Goal: Information Seeking & Learning: Learn about a topic

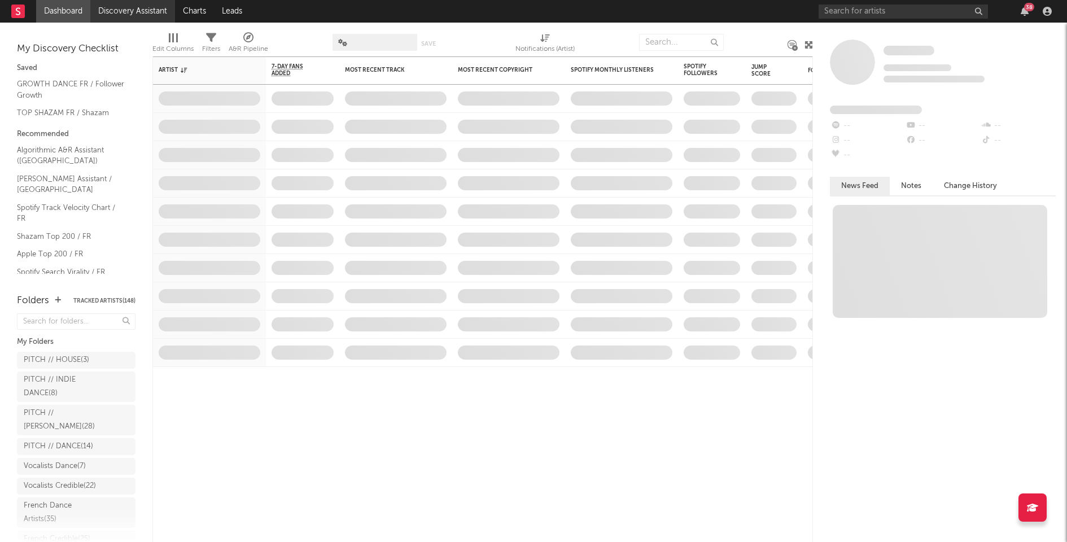
click at [136, 7] on link "Discovery Assistant" at bounding box center [132, 11] width 85 height 23
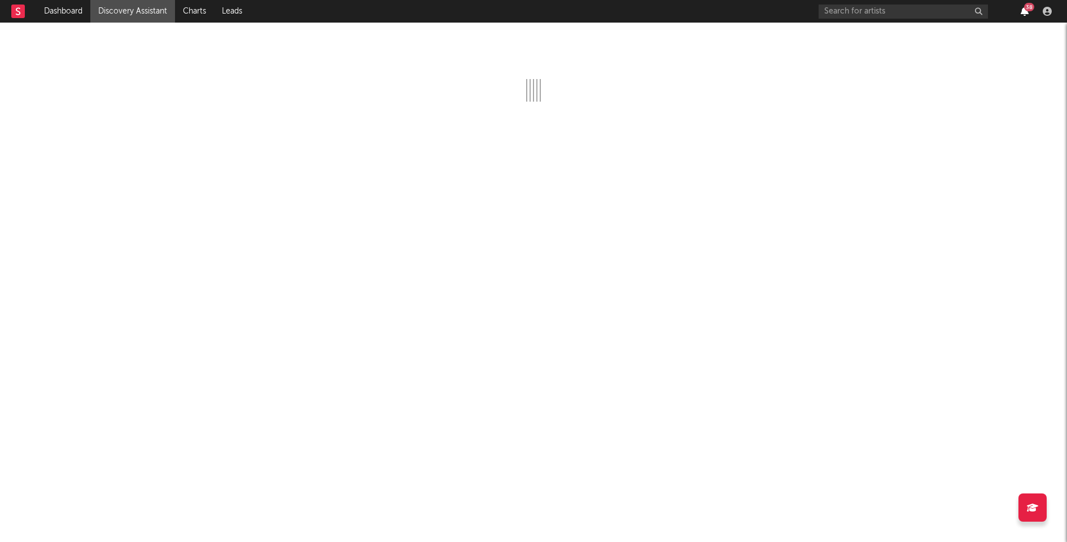
click at [1025, 10] on icon "button" at bounding box center [1025, 11] width 8 height 9
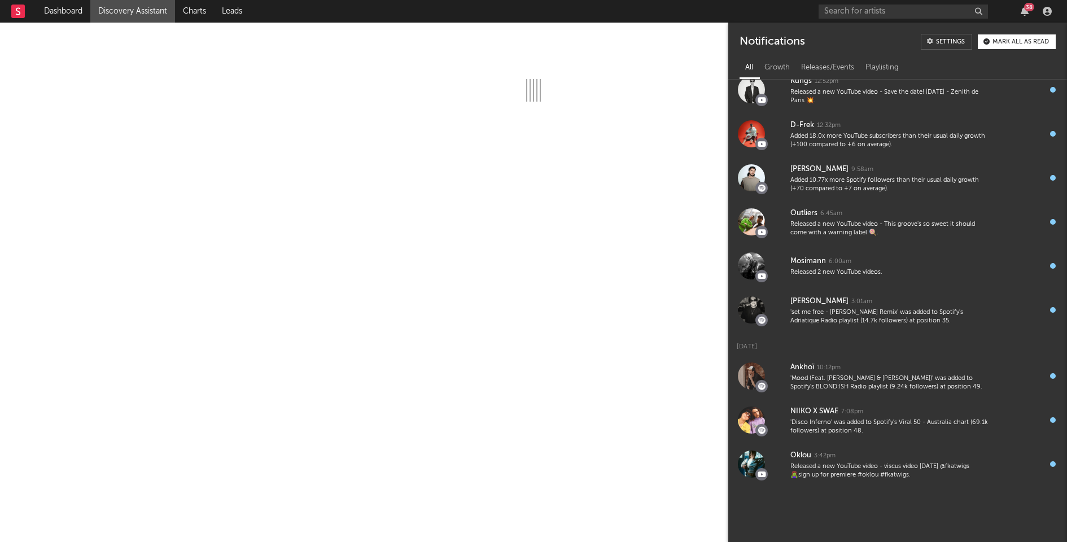
scroll to position [1330, 0]
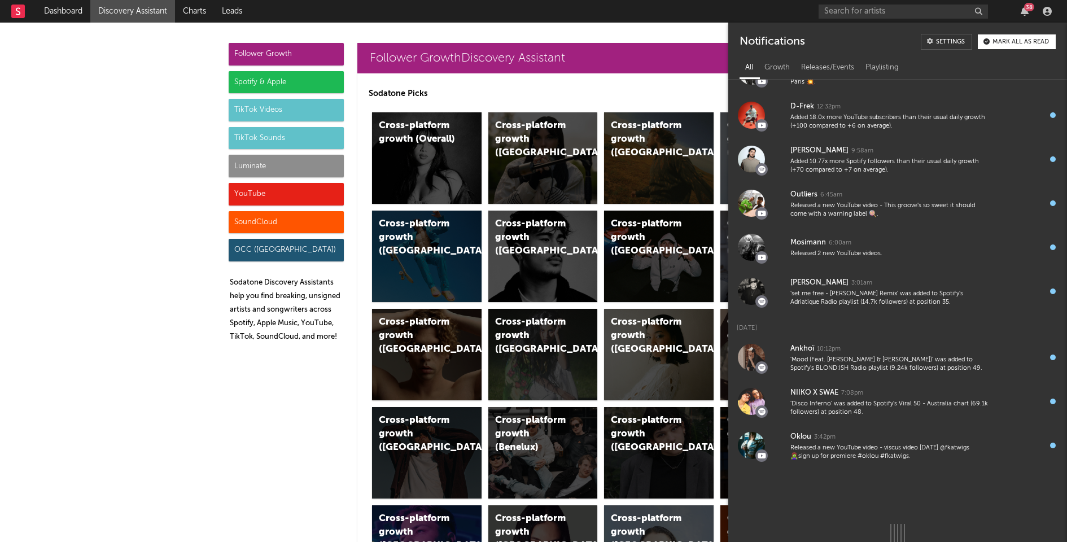
click at [1005, 43] on div "Mark all as read" at bounding box center [1021, 42] width 56 height 6
click at [256, 84] on div "Spotify & Apple" at bounding box center [286, 82] width 115 height 23
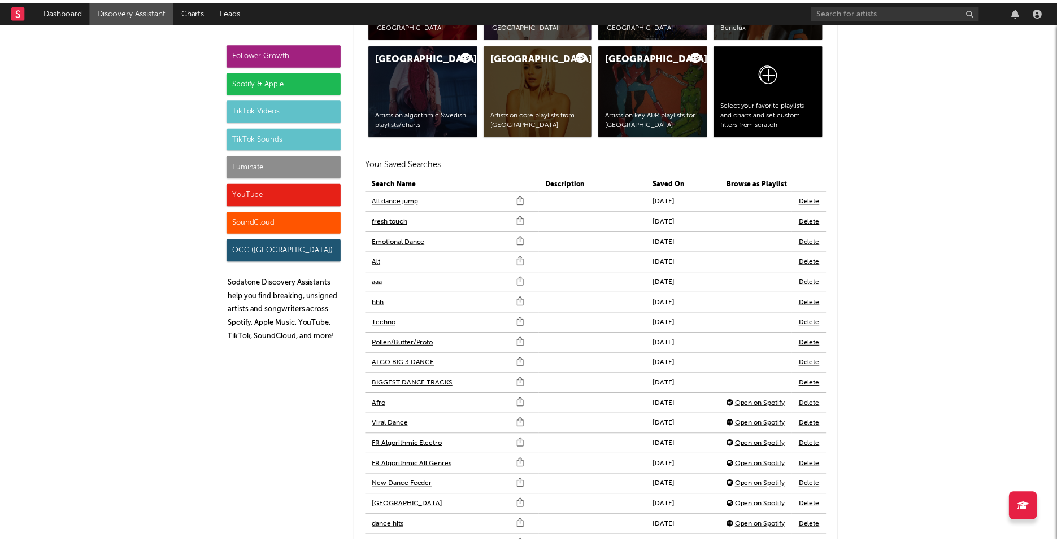
scroll to position [2424, 0]
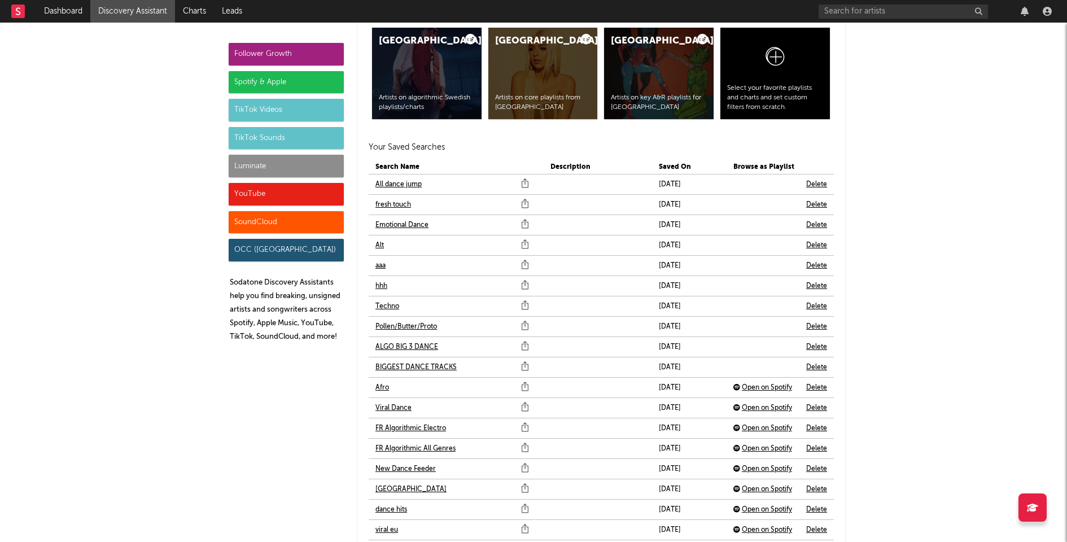
click at [401, 322] on link "Pollen/Butter/Proto" at bounding box center [407, 327] width 62 height 14
click at [71, 11] on link "Dashboard" at bounding box center [63, 11] width 54 height 23
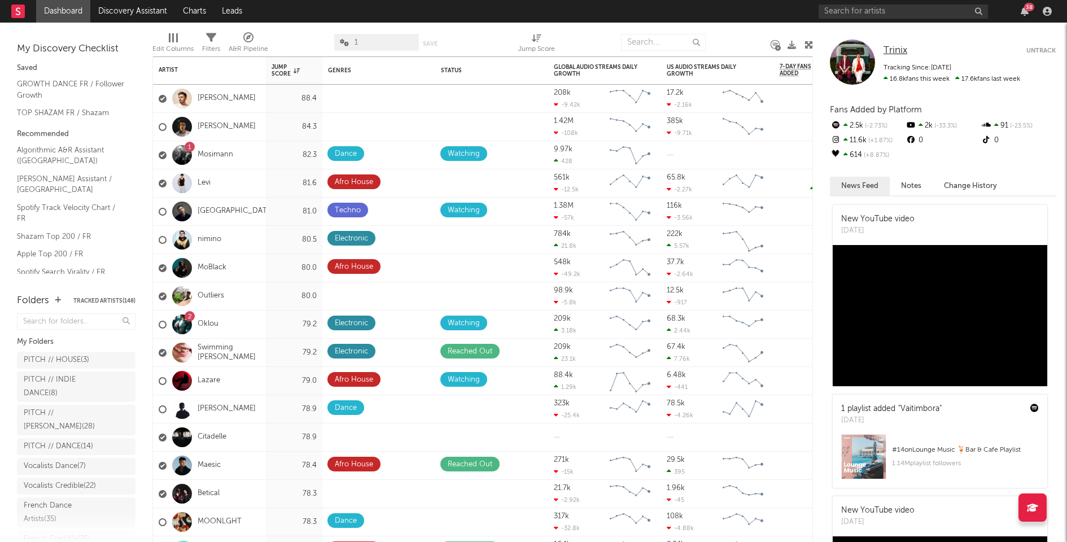
click at [894, 51] on span "Trinix" at bounding box center [896, 51] width 24 height 10
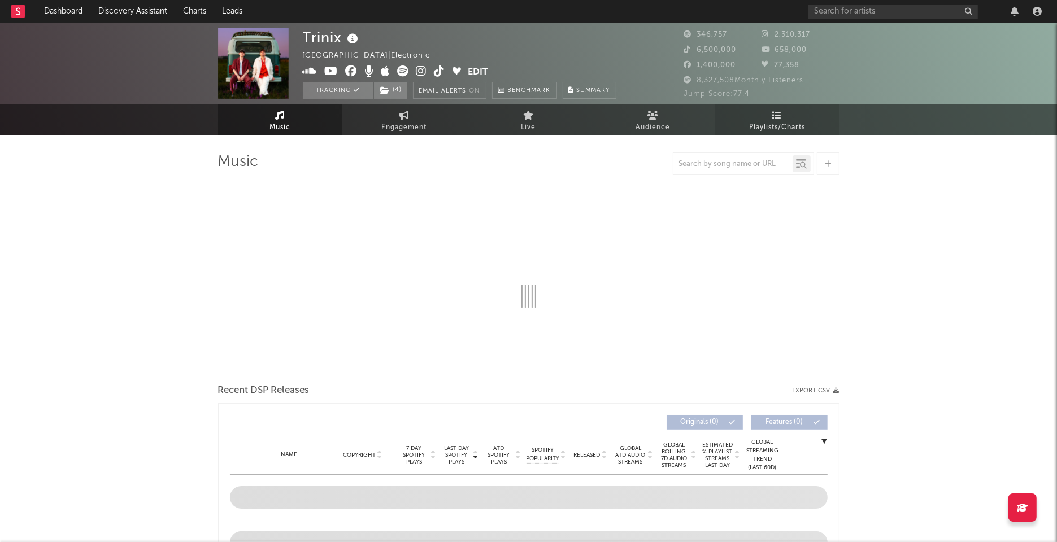
click at [783, 125] on span "Playlists/Charts" at bounding box center [777, 128] width 56 height 14
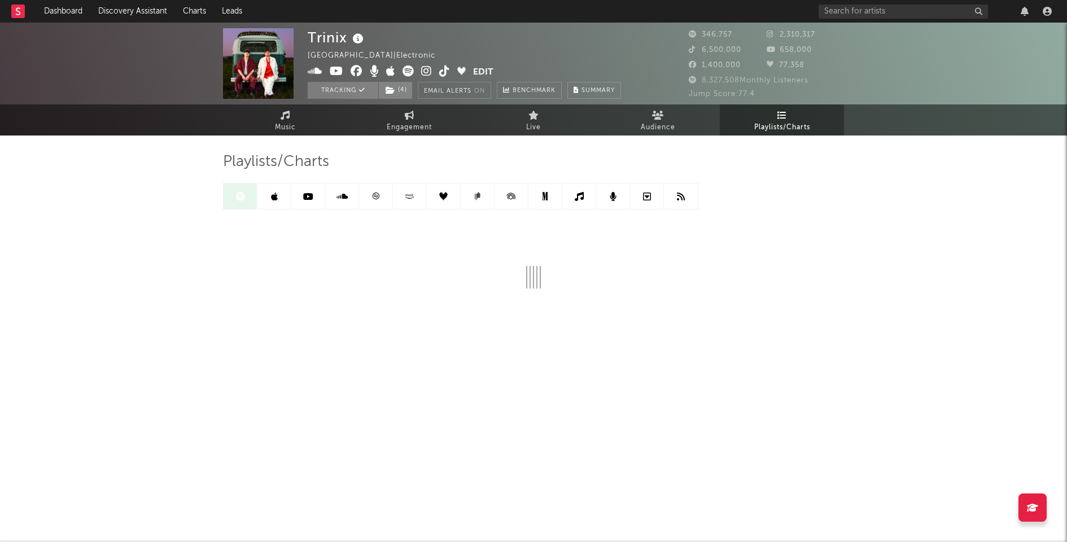
click at [376, 189] on link at bounding box center [376, 196] width 34 height 25
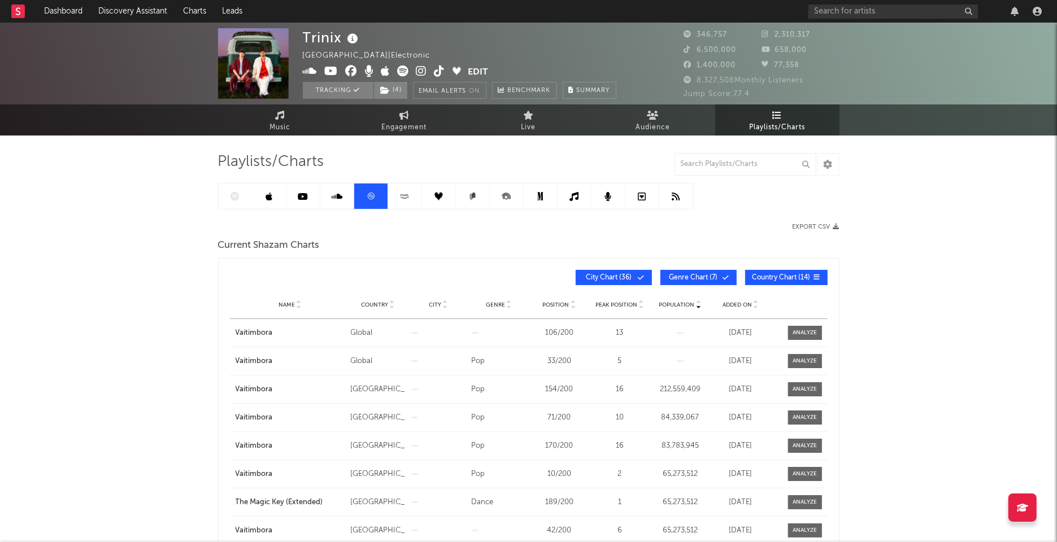
click at [738, 302] on span "Added On" at bounding box center [736, 305] width 29 height 7
click at [235, 192] on icon at bounding box center [234, 196] width 9 height 9
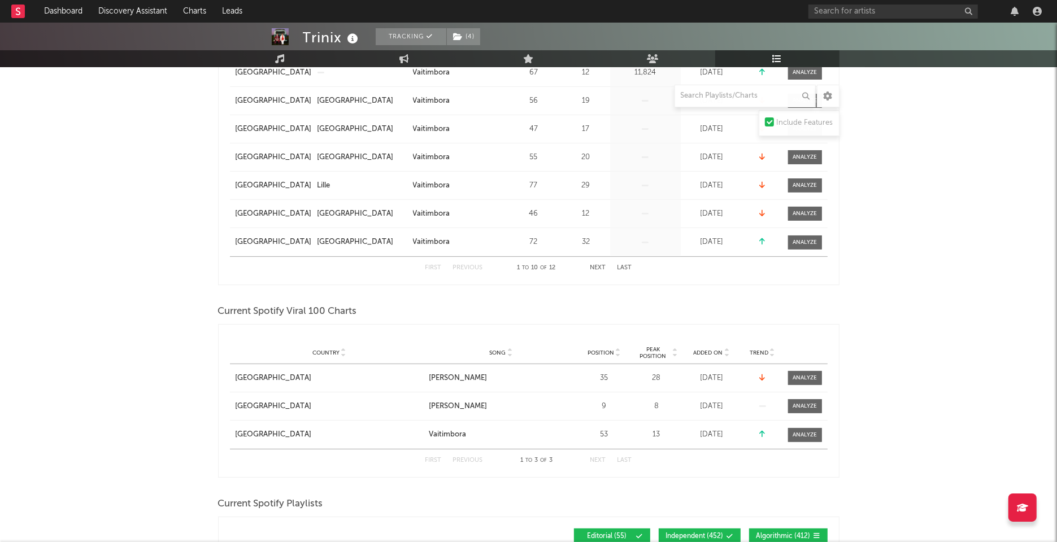
scroll to position [427, 0]
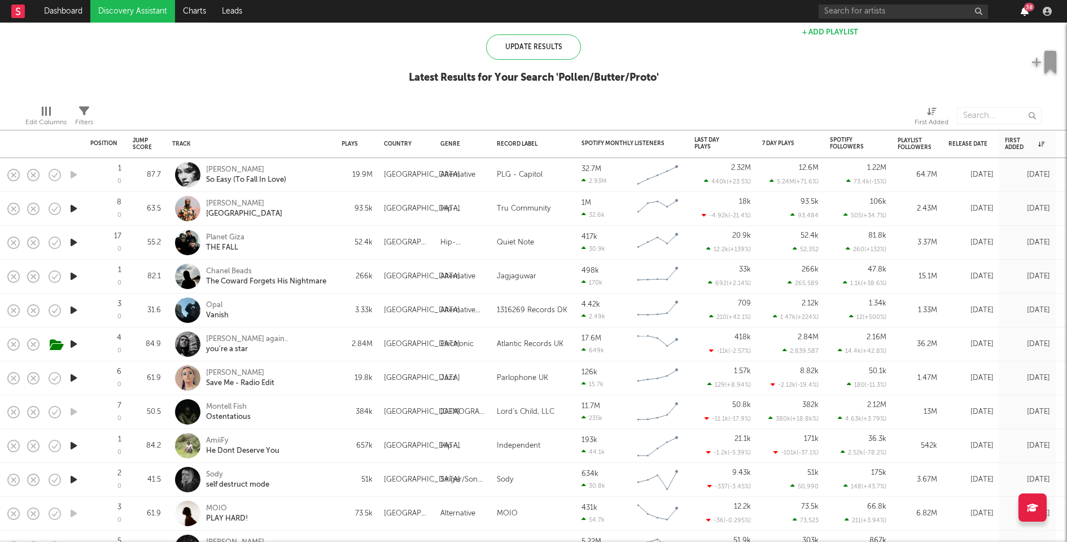
click at [1027, 11] on icon "button" at bounding box center [1025, 11] width 8 height 9
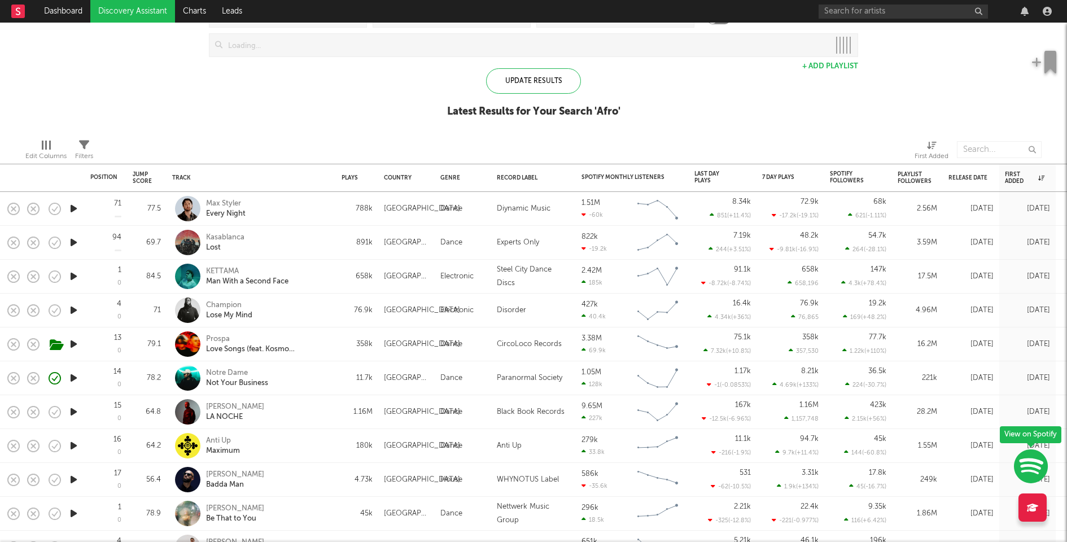
click at [72, 241] on icon "button" at bounding box center [74, 243] width 12 height 14
click at [298, 245] on div "Kasablanca Lost" at bounding box center [266, 243] width 121 height 20
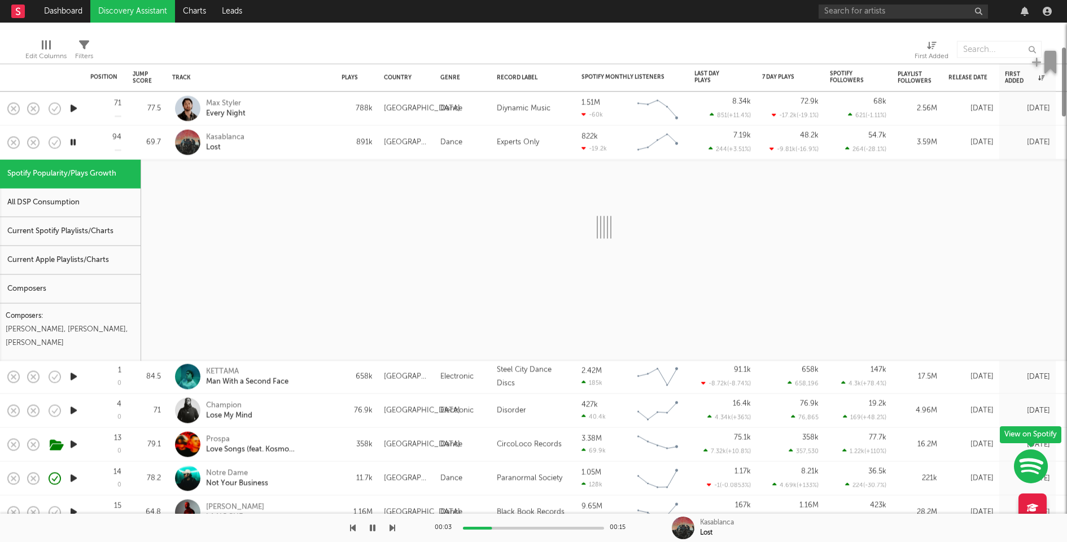
click at [118, 224] on div "Current Spotify Playlists/Charts" at bounding box center [70, 231] width 141 height 29
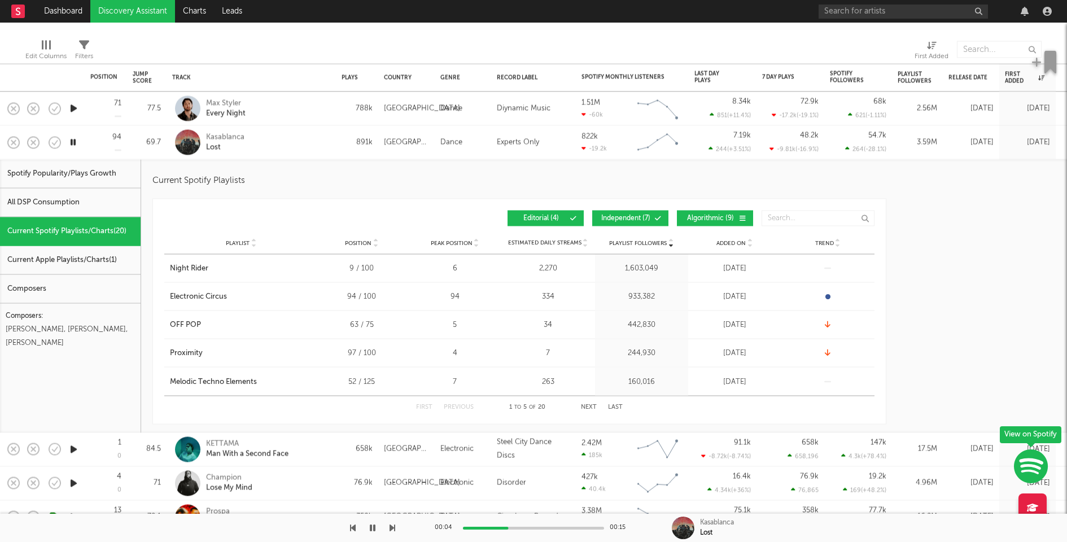
click at [641, 219] on span at bounding box center [642, 218] width 2 height 7
click at [684, 219] on button "Algorithmic ( 9 )" at bounding box center [715, 219] width 76 height 16
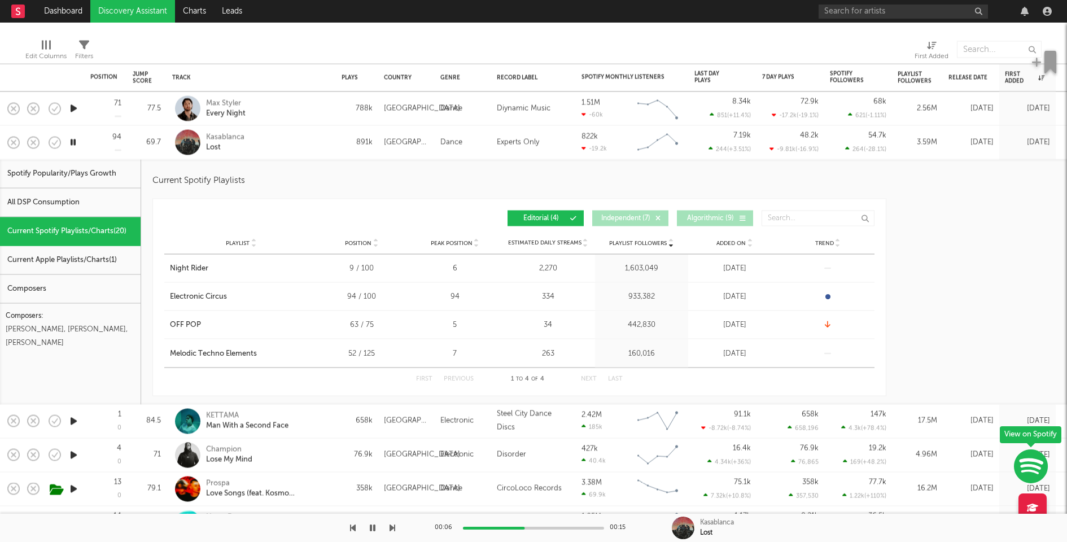
click at [287, 146] on div "Kasablanca Lost" at bounding box center [266, 142] width 121 height 20
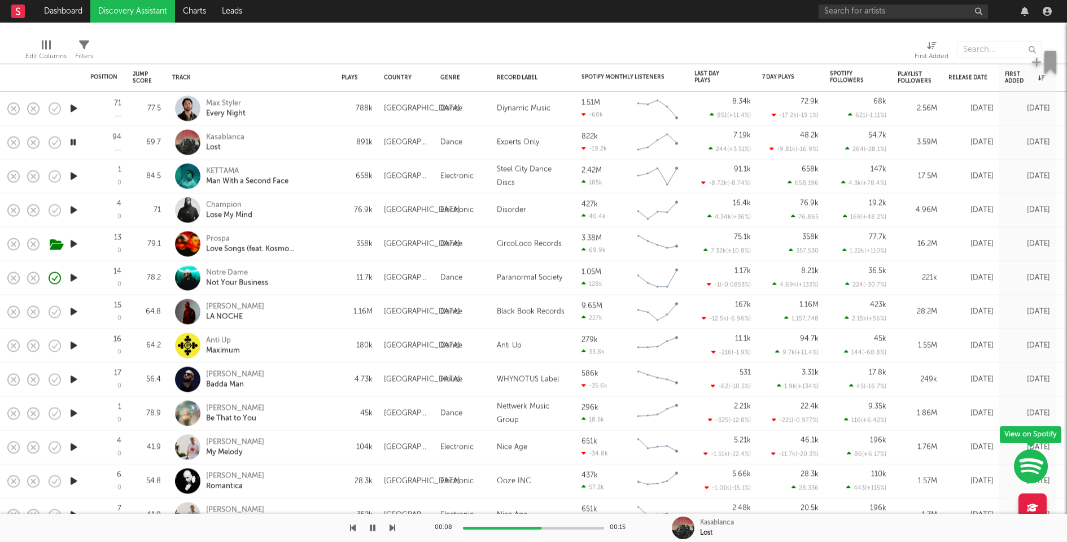
click at [75, 107] on icon "button" at bounding box center [74, 109] width 12 height 14
click at [527, 528] on div at bounding box center [533, 528] width 141 height 3
click at [75, 110] on icon "button" at bounding box center [73, 109] width 11 height 14
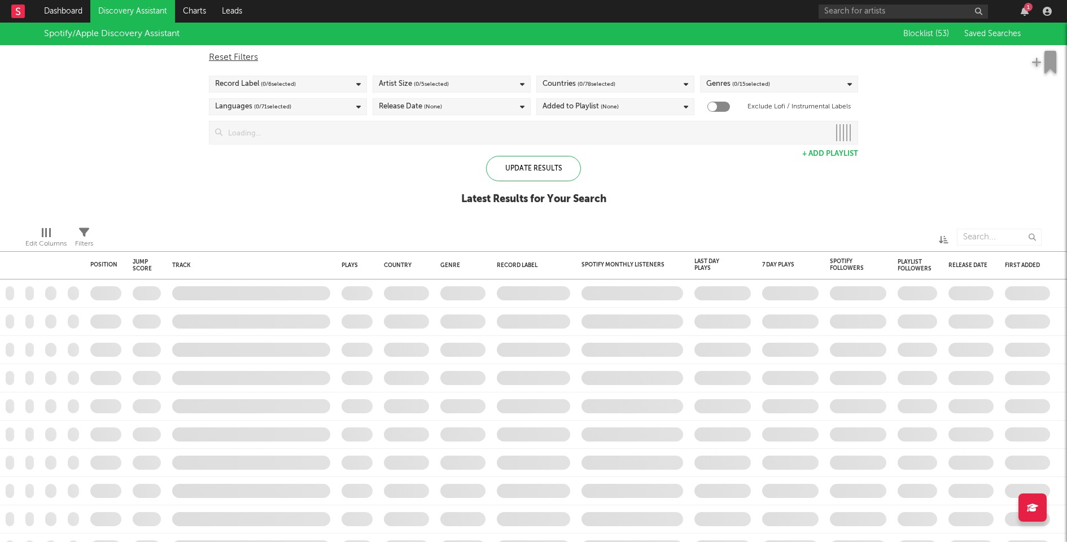
checkbox input "true"
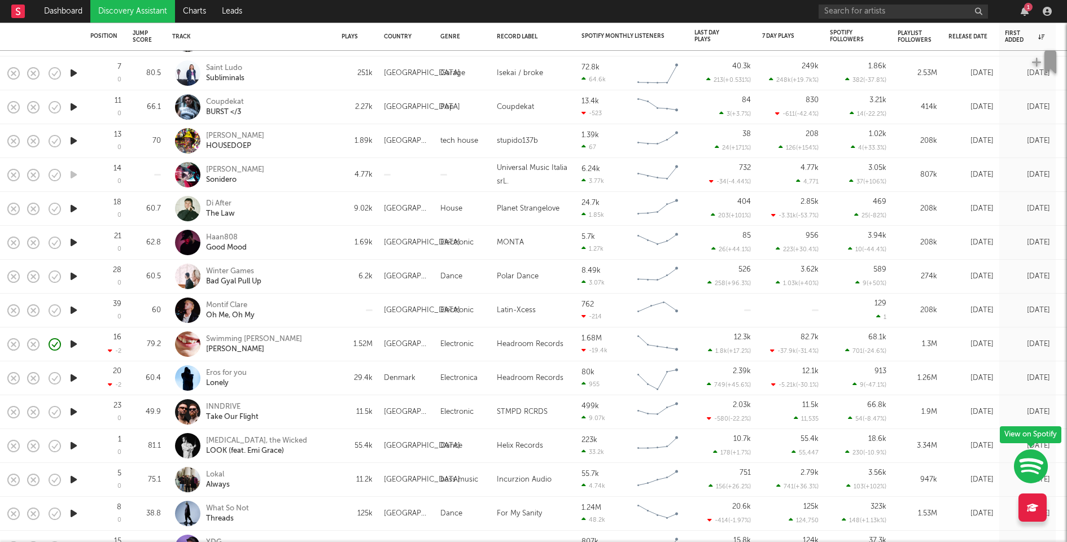
click at [75, 311] on icon "button" at bounding box center [74, 310] width 12 height 14
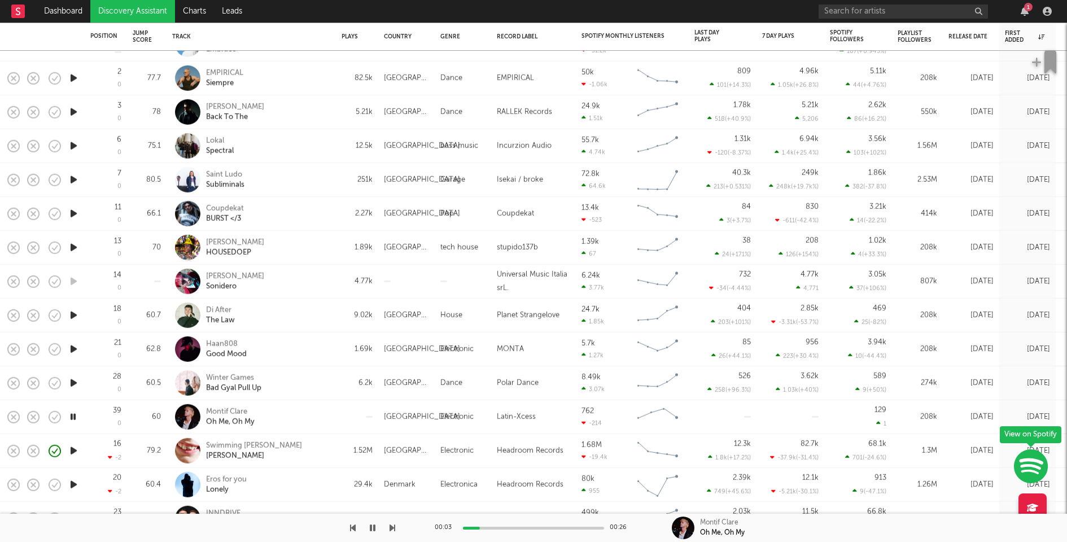
click at [75, 380] on icon "button" at bounding box center [74, 383] width 12 height 14
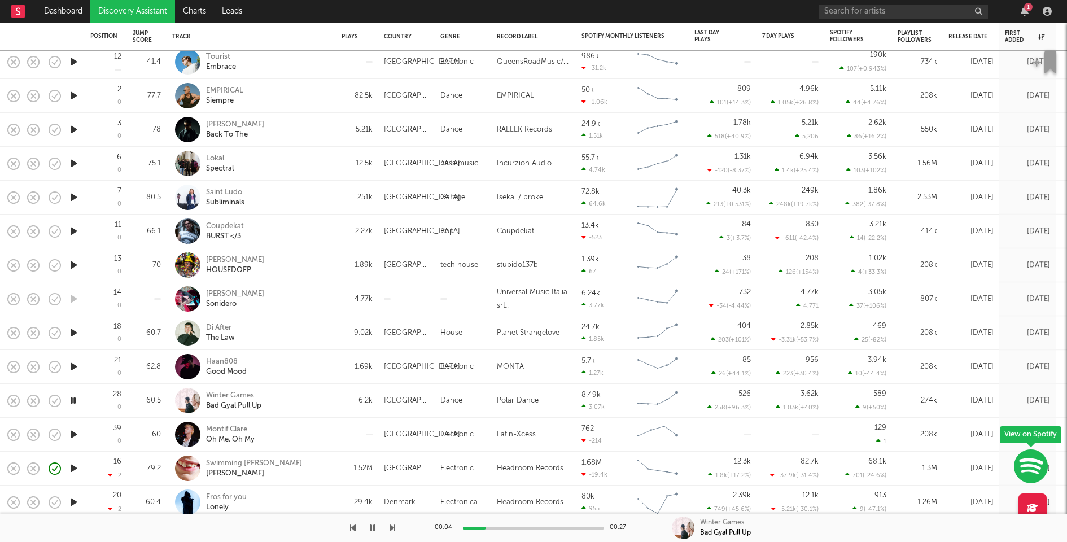
click at [317, 407] on div "Winter Games Bad Gyal Pull Up" at bounding box center [266, 401] width 121 height 20
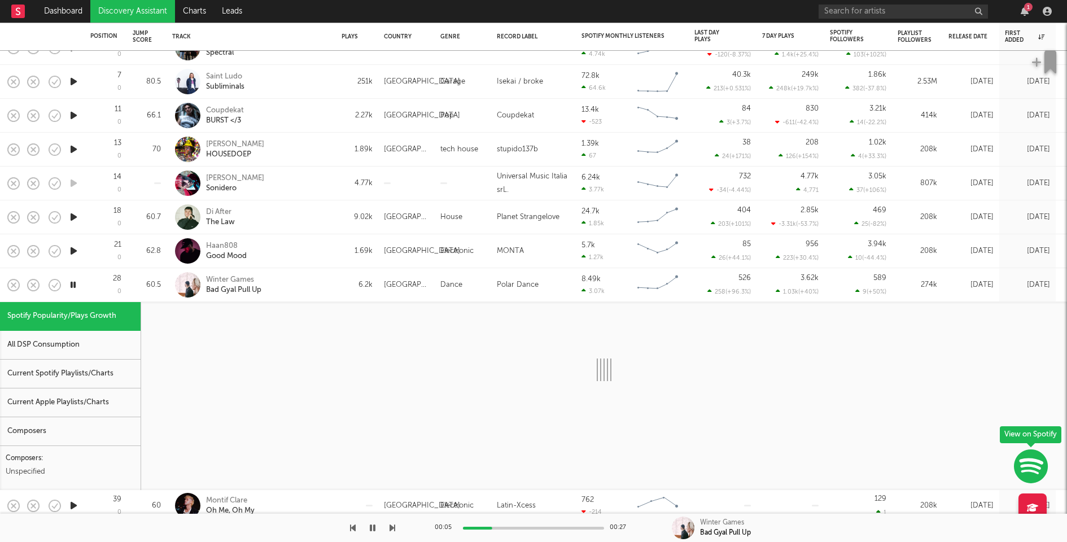
click at [111, 371] on div "Current Spotify Playlists/Charts" at bounding box center [70, 374] width 141 height 29
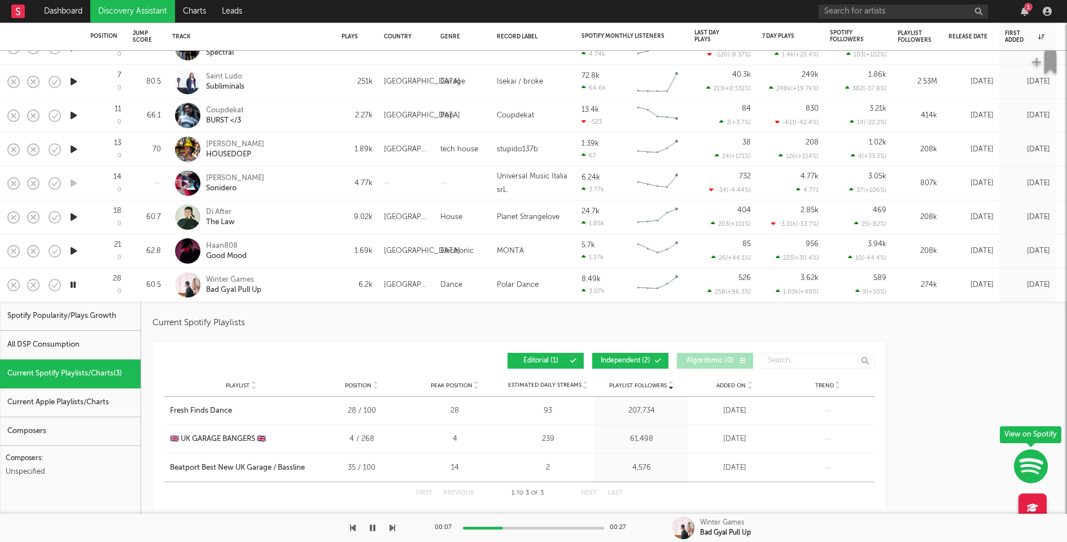
click at [320, 282] on div "Winter Games Bad Gyal Pull Up" at bounding box center [266, 285] width 121 height 20
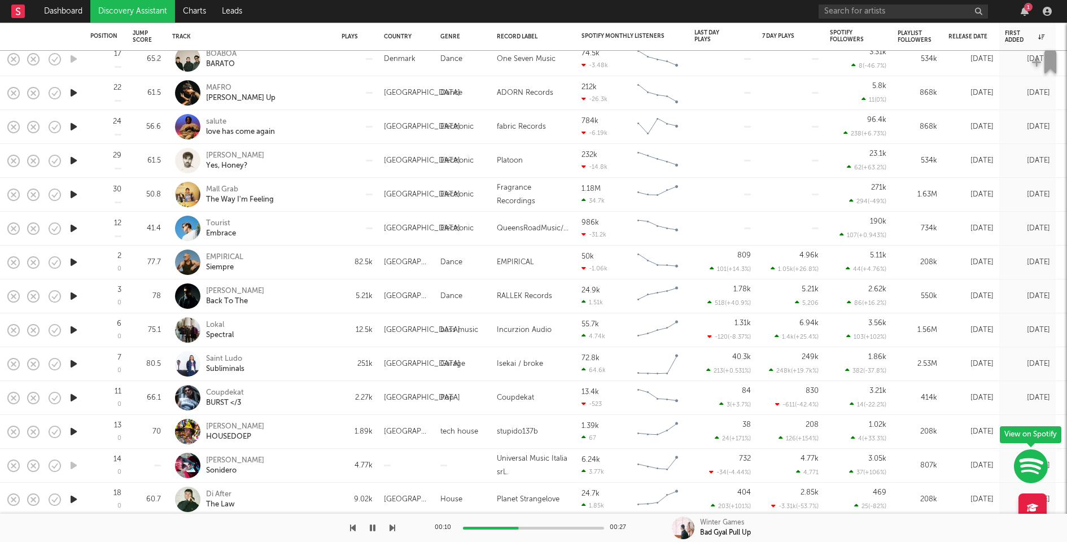
click at [284, 260] on div "EMPIRICAL Siempre" at bounding box center [266, 262] width 121 height 20
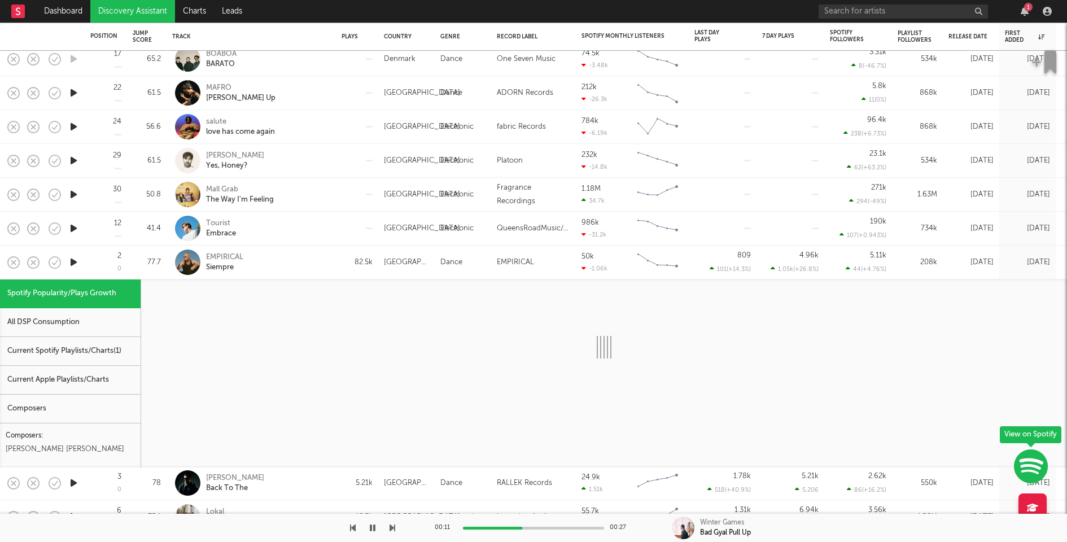
click at [77, 344] on div "Current Spotify Playlists/Charts ( 1 )" at bounding box center [70, 351] width 141 height 29
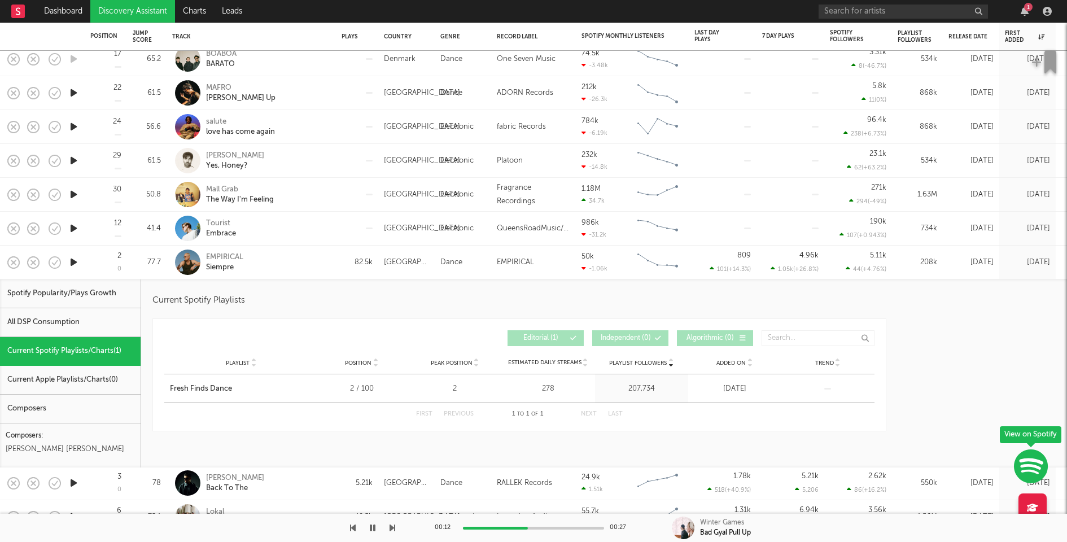
click at [322, 267] on div "EMPIRICAL Siempre" at bounding box center [266, 262] width 121 height 20
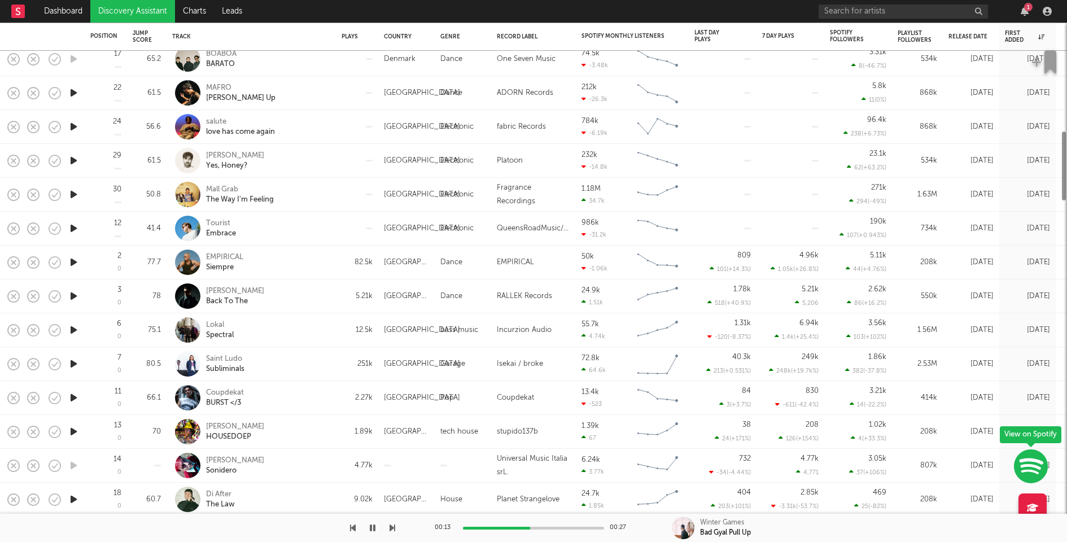
click at [293, 229] on div "Tourist Embrace" at bounding box center [266, 229] width 121 height 20
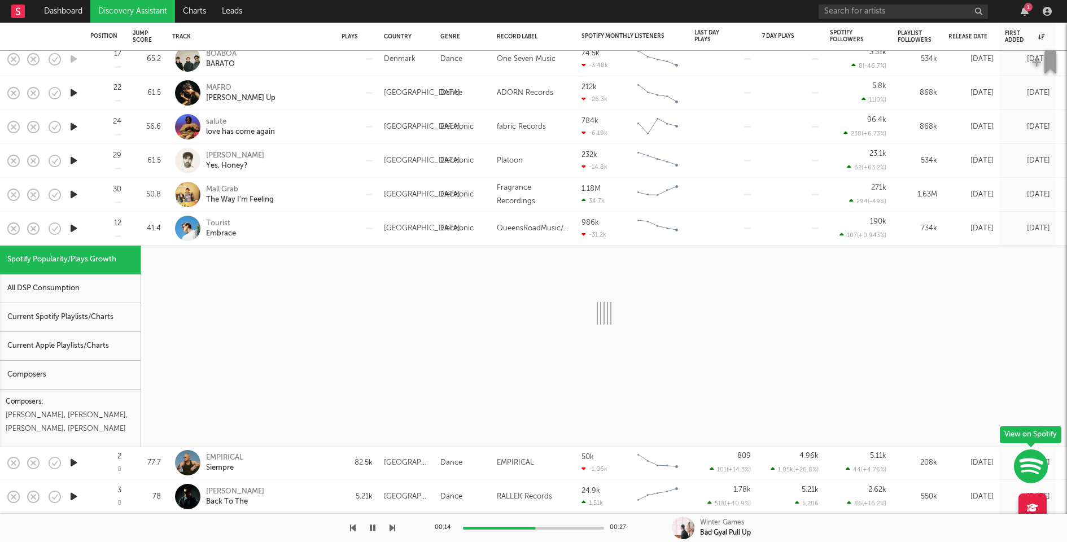
click at [91, 317] on div "Current Spotify Playlists/Charts" at bounding box center [70, 317] width 141 height 29
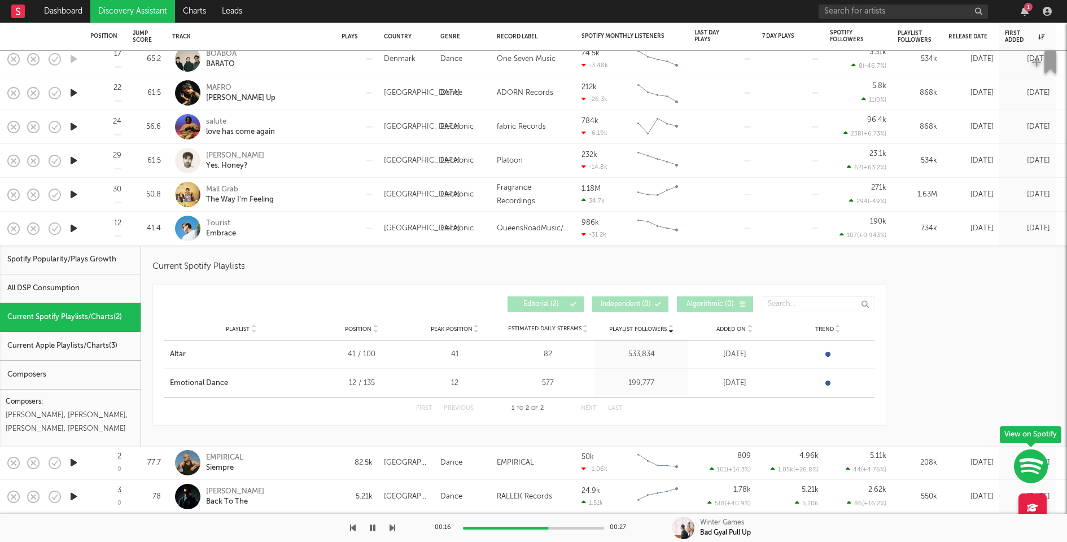
click at [315, 236] on div "Tourist Embrace" at bounding box center [266, 229] width 121 height 20
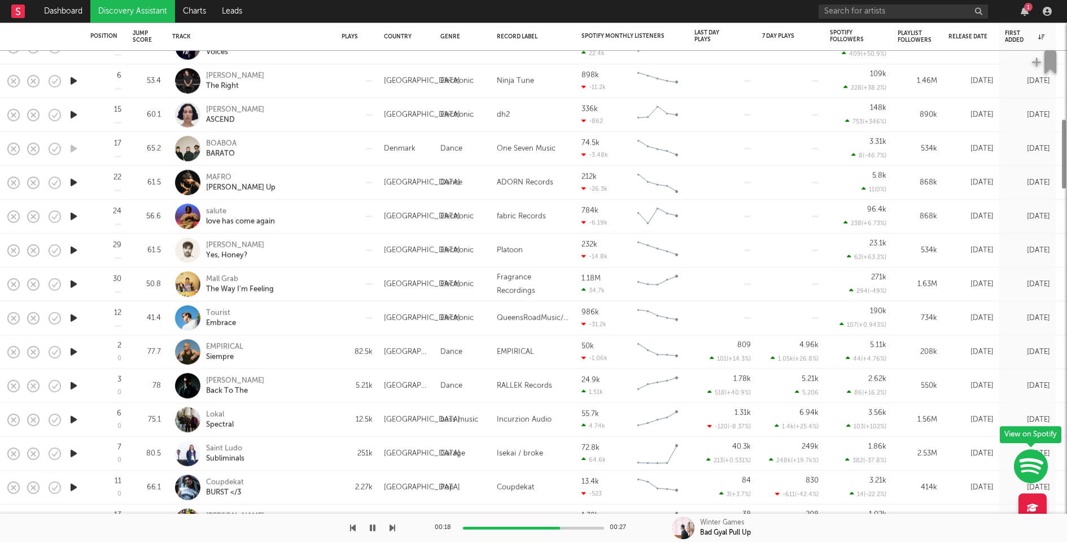
click at [314, 251] on div "Anish Kumar Yes, Honey?" at bounding box center [266, 250] width 121 height 20
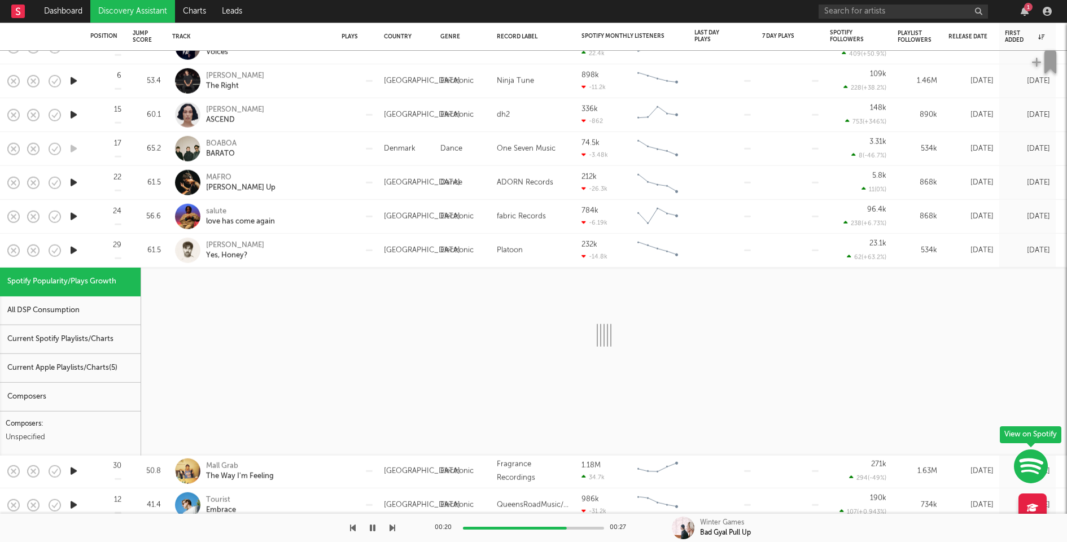
click at [71, 328] on div "Current Spotify Playlists/Charts" at bounding box center [70, 339] width 141 height 29
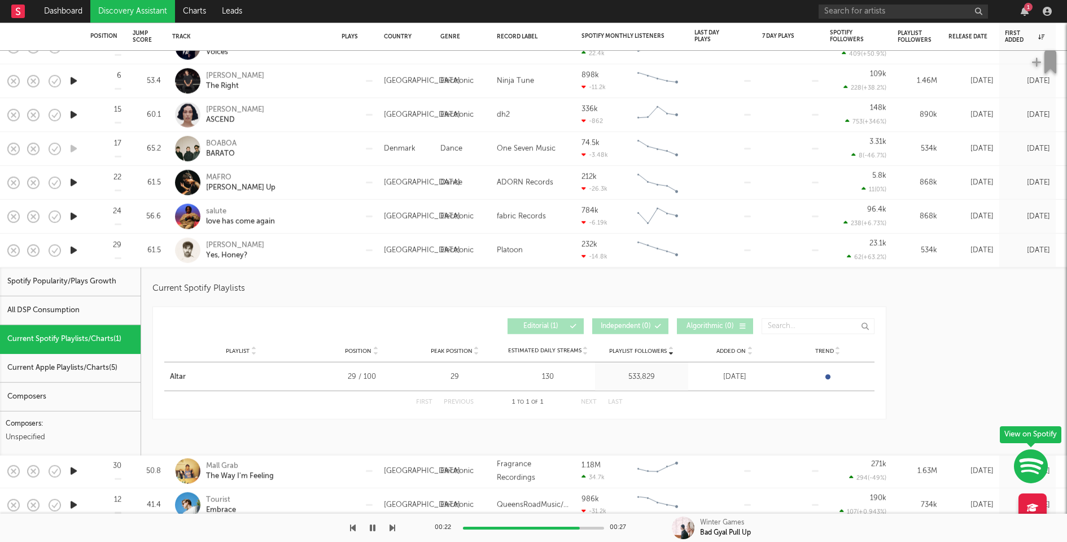
click at [302, 251] on div "Anish Kumar Yes, Honey?" at bounding box center [266, 250] width 121 height 20
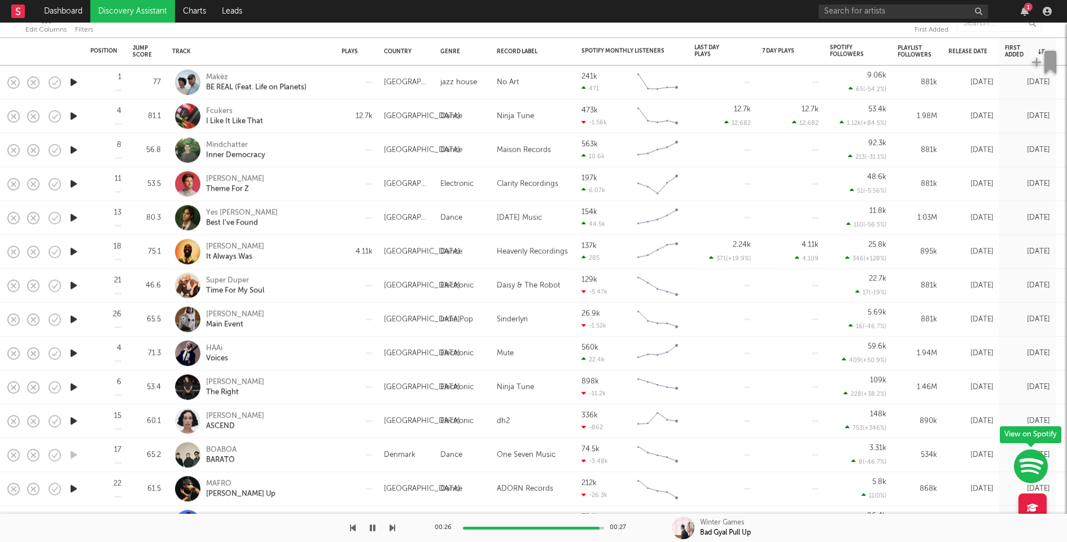
click at [319, 175] on div "Harvey Sutherland Theme For Z" at bounding box center [266, 184] width 121 height 20
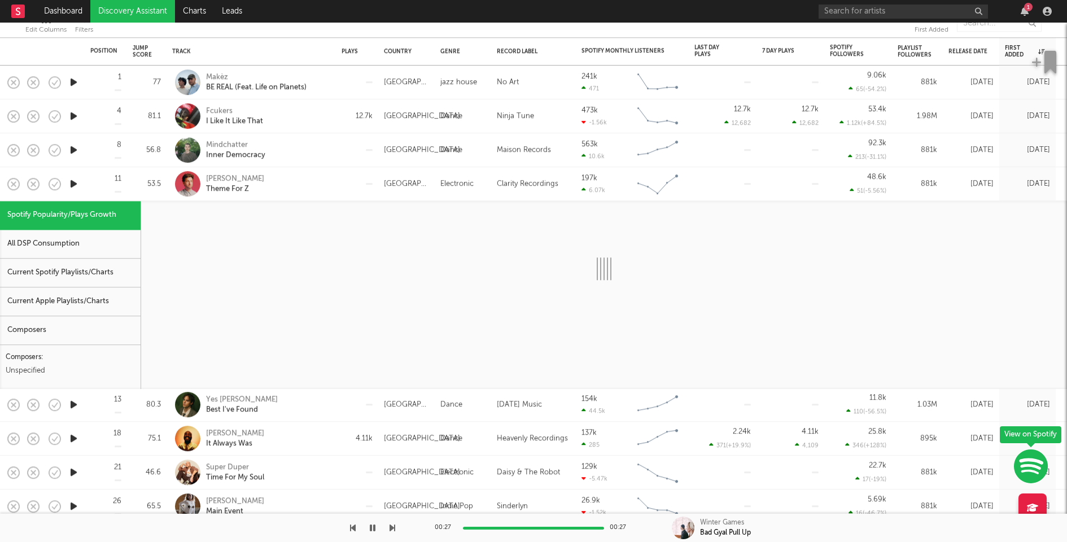
click at [85, 268] on div "Current Spotify Playlists/Charts" at bounding box center [70, 273] width 141 height 29
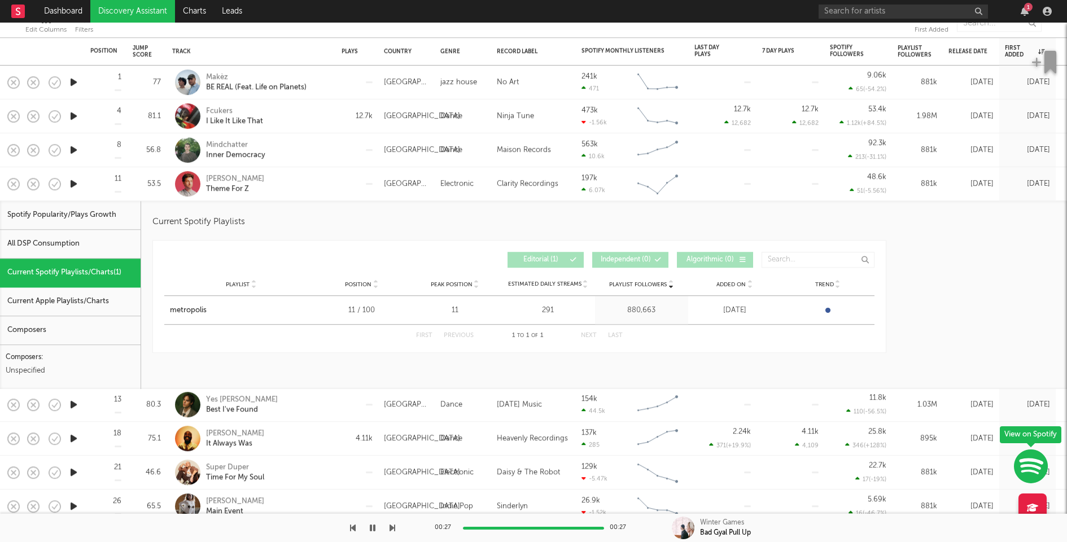
click at [308, 182] on div "Harvey Sutherland Theme For Z" at bounding box center [266, 184] width 121 height 20
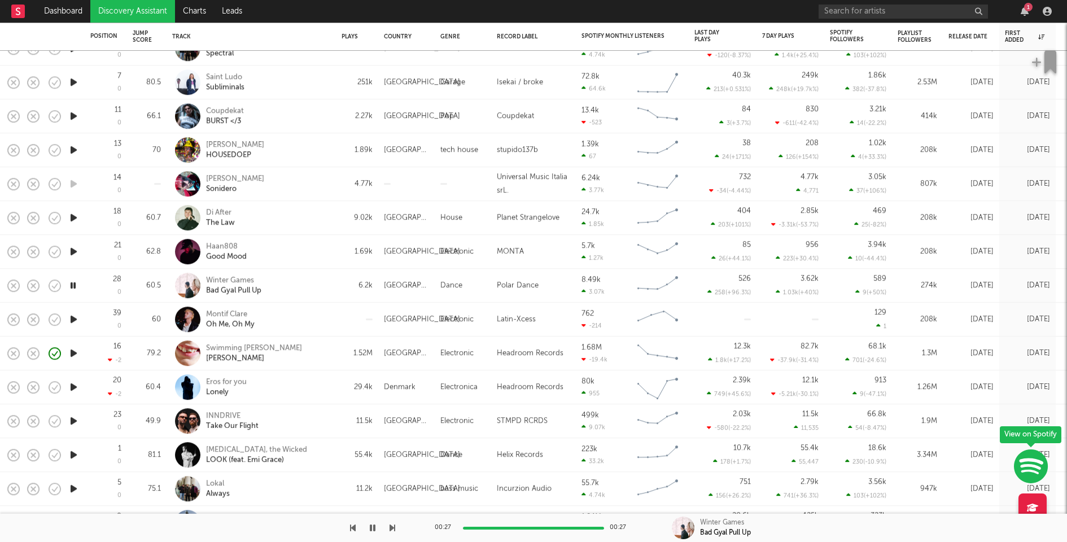
click at [73, 252] on icon "button" at bounding box center [74, 252] width 12 height 14
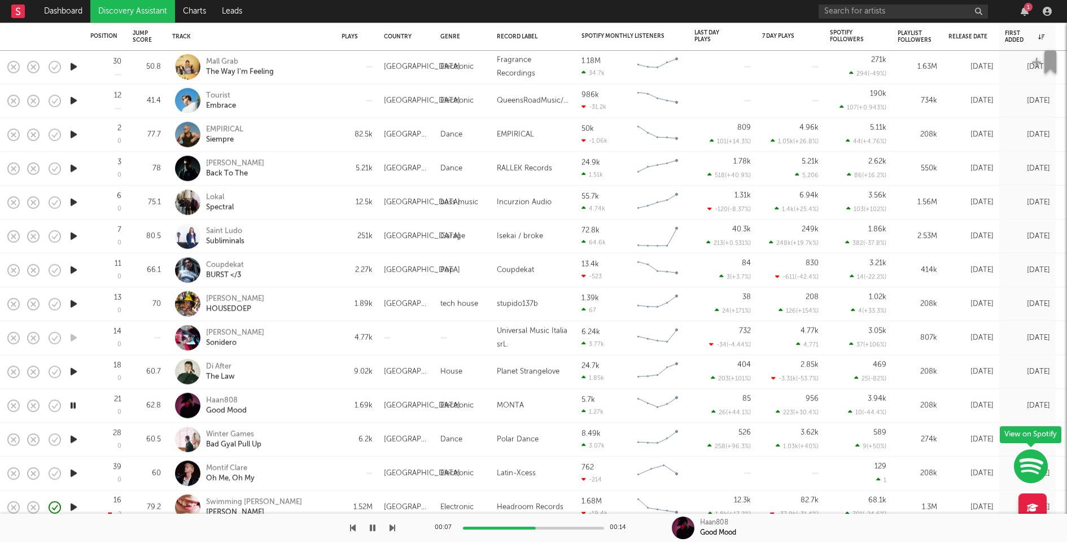
click at [577, 529] on div at bounding box center [533, 528] width 141 height 3
click at [73, 370] on icon "button" at bounding box center [74, 372] width 12 height 14
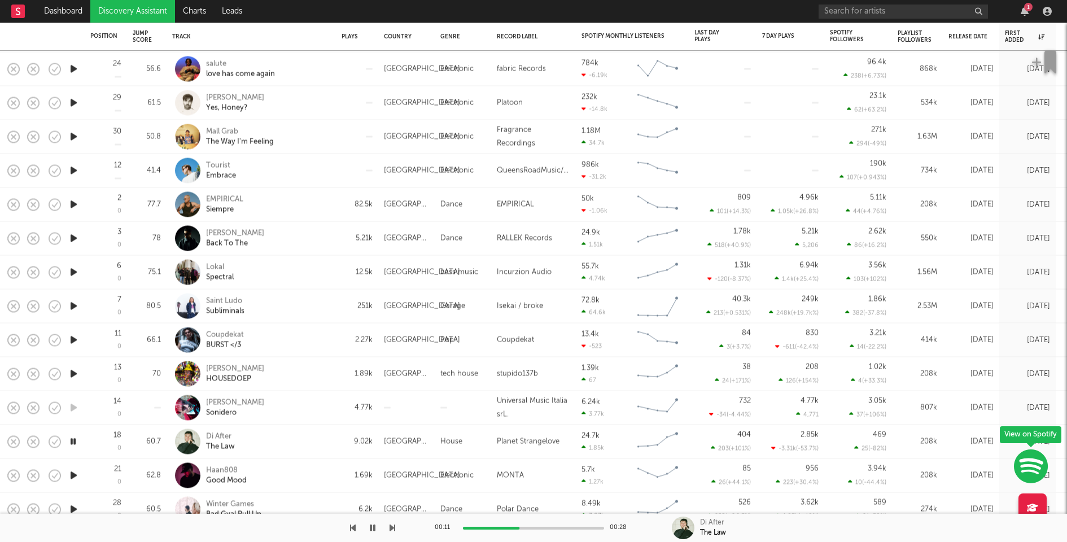
click at [75, 375] on icon "button" at bounding box center [74, 374] width 12 height 14
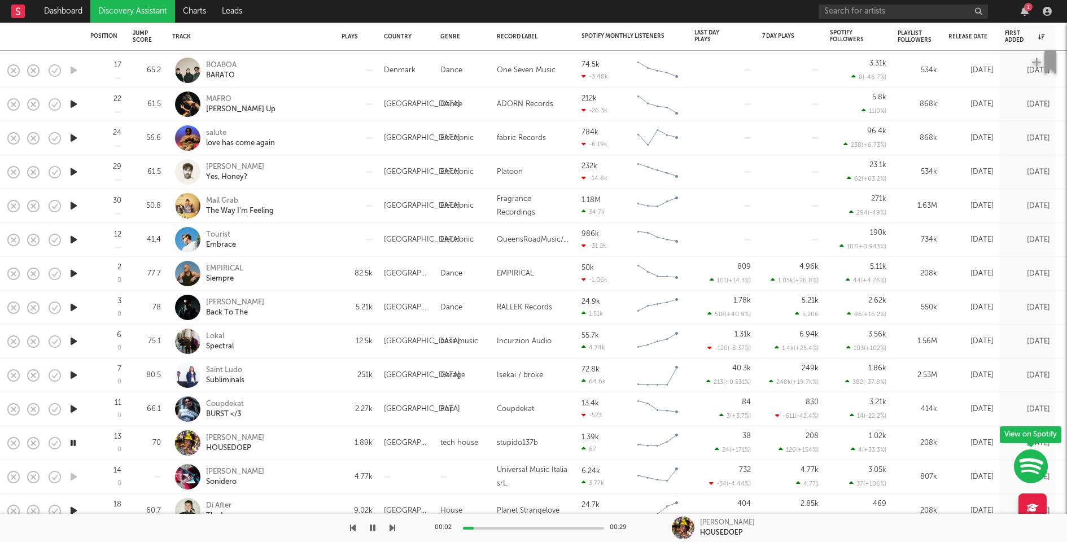
click at [73, 410] on icon "button" at bounding box center [74, 409] width 12 height 14
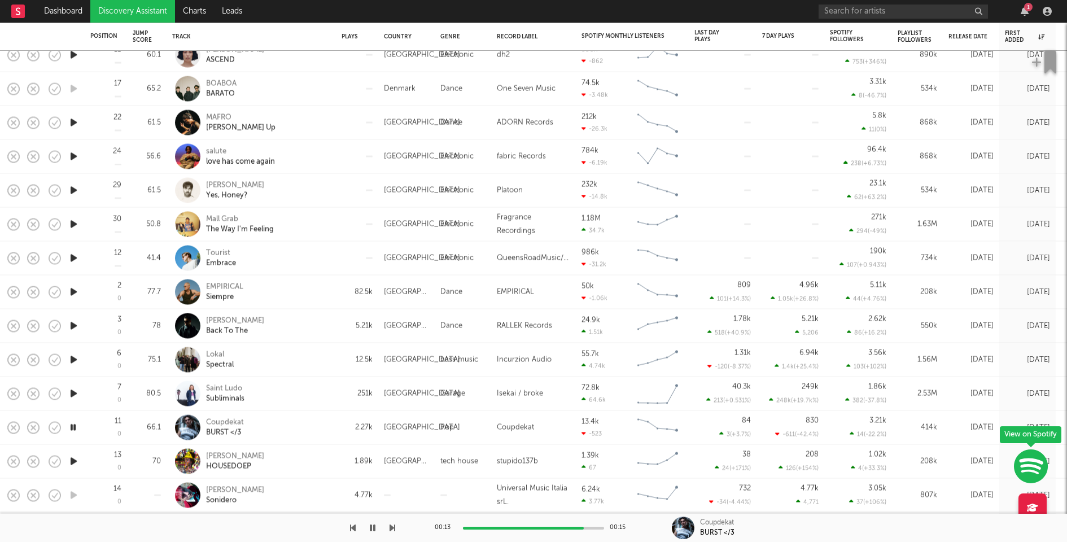
click at [73, 394] on icon "button" at bounding box center [74, 394] width 12 height 14
click at [525, 528] on div at bounding box center [533, 528] width 141 height 3
click at [77, 358] on icon "button" at bounding box center [74, 360] width 12 height 14
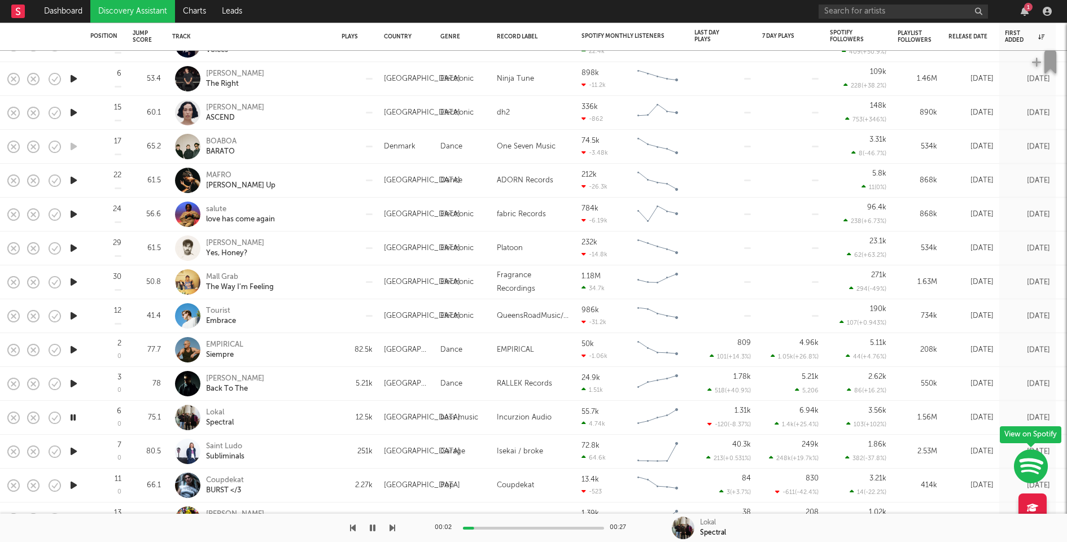
click at [530, 529] on div "00:02 00:27" at bounding box center [534, 528] width 198 height 28
click at [75, 381] on icon "button" at bounding box center [74, 384] width 12 height 14
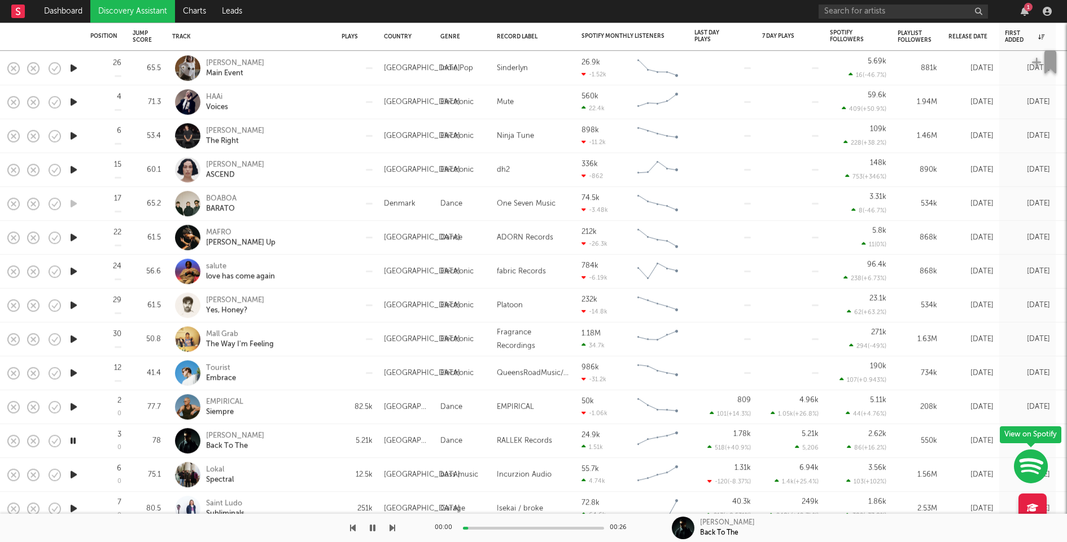
click at [74, 403] on icon "button" at bounding box center [74, 407] width 12 height 14
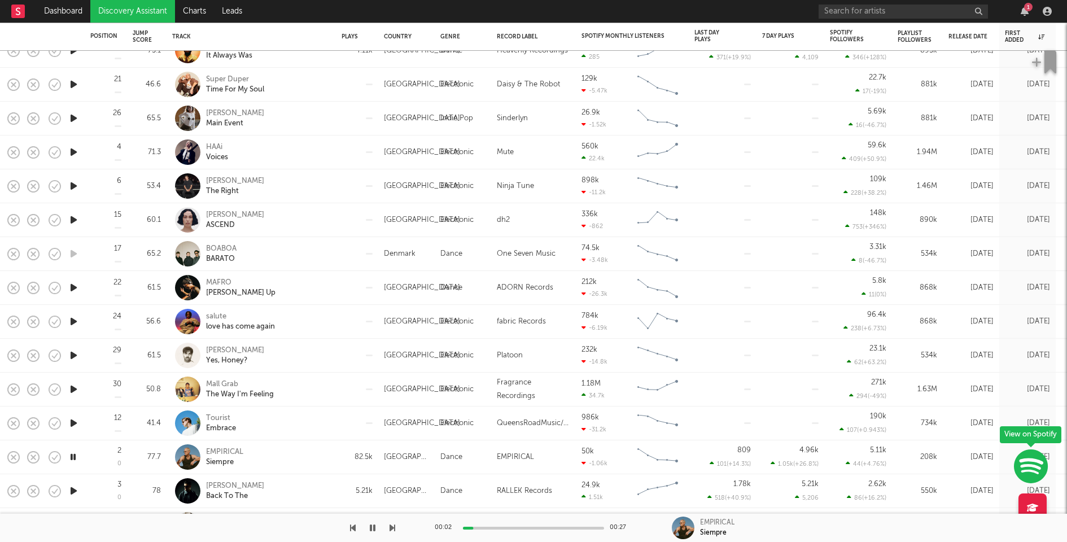
click at [527, 528] on div at bounding box center [533, 528] width 141 height 3
click at [71, 420] on icon "button" at bounding box center [74, 423] width 12 height 14
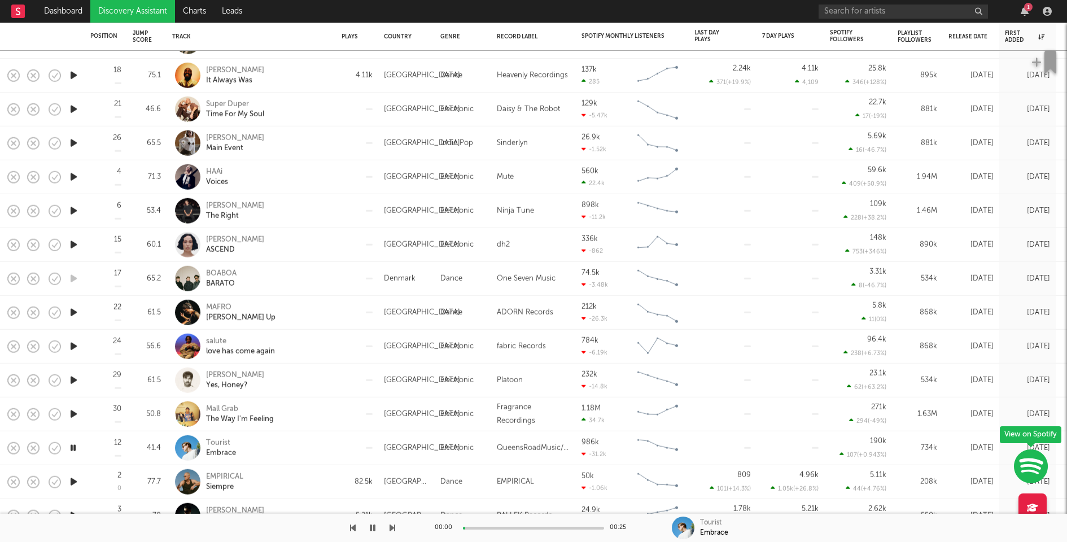
click at [73, 413] on icon "button" at bounding box center [74, 414] width 12 height 14
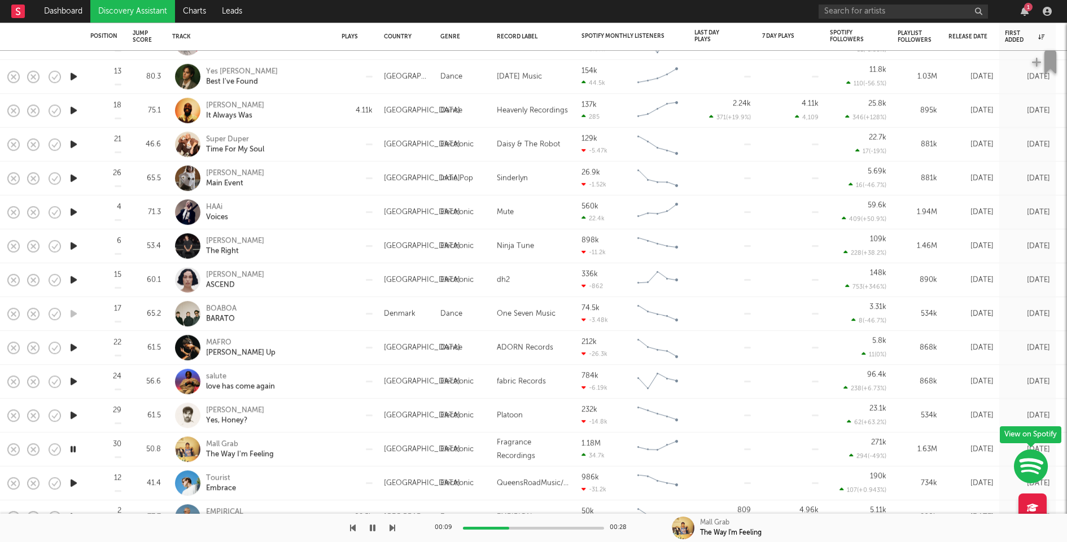
click at [74, 416] on icon "button" at bounding box center [74, 415] width 12 height 14
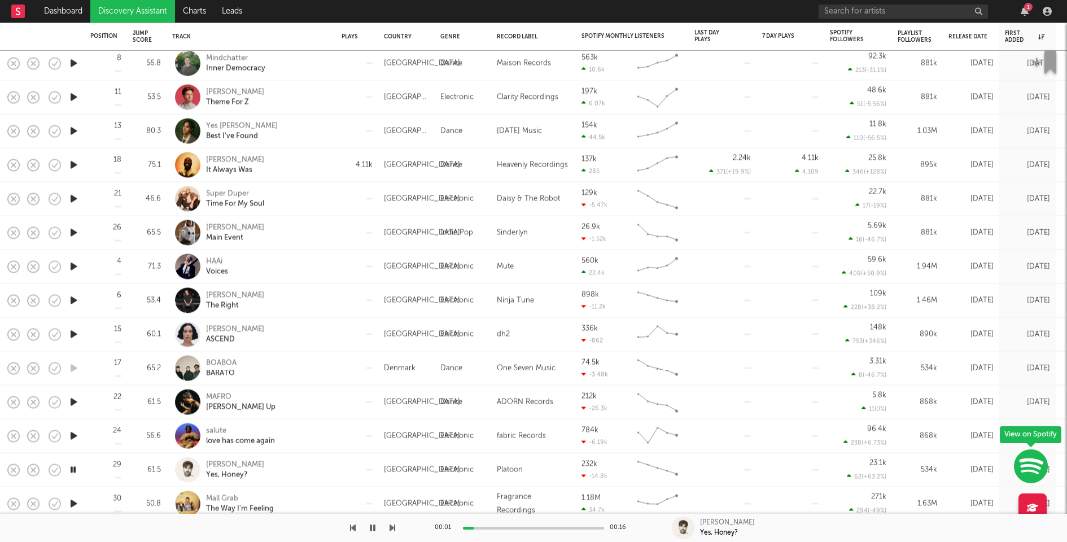
click at [74, 434] on icon "button" at bounding box center [74, 436] width 12 height 14
click at [73, 400] on icon "button" at bounding box center [74, 402] width 12 height 14
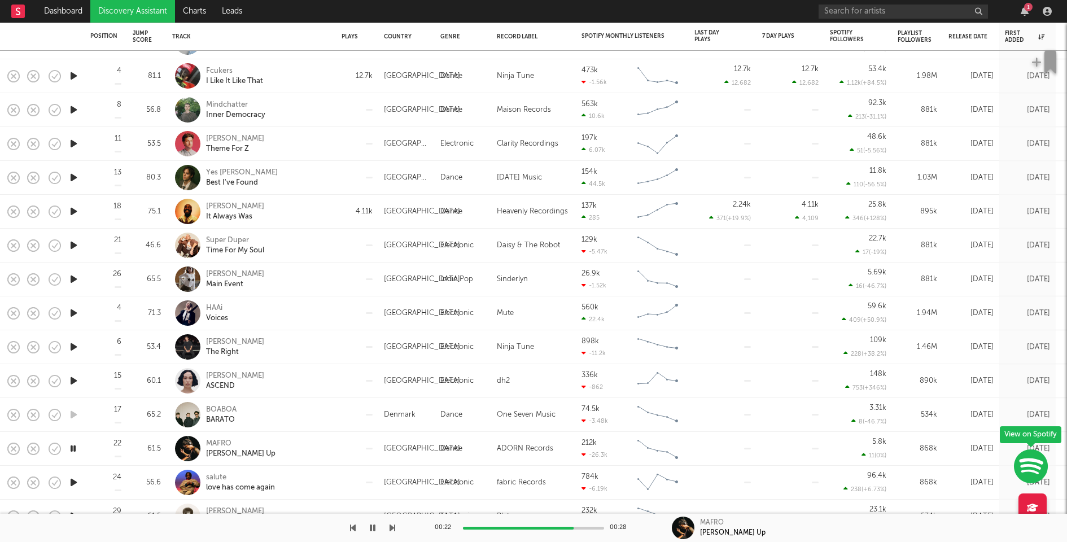
click at [73, 381] on icon "button" at bounding box center [74, 381] width 12 height 14
click at [74, 346] on icon "button" at bounding box center [74, 347] width 12 height 14
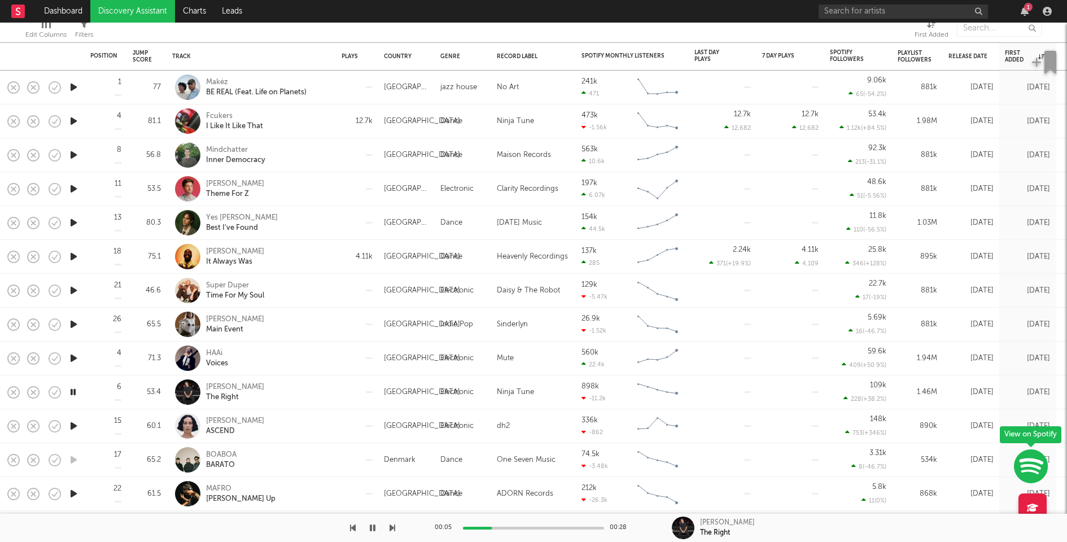
click at [71, 320] on icon "button" at bounding box center [74, 324] width 12 height 14
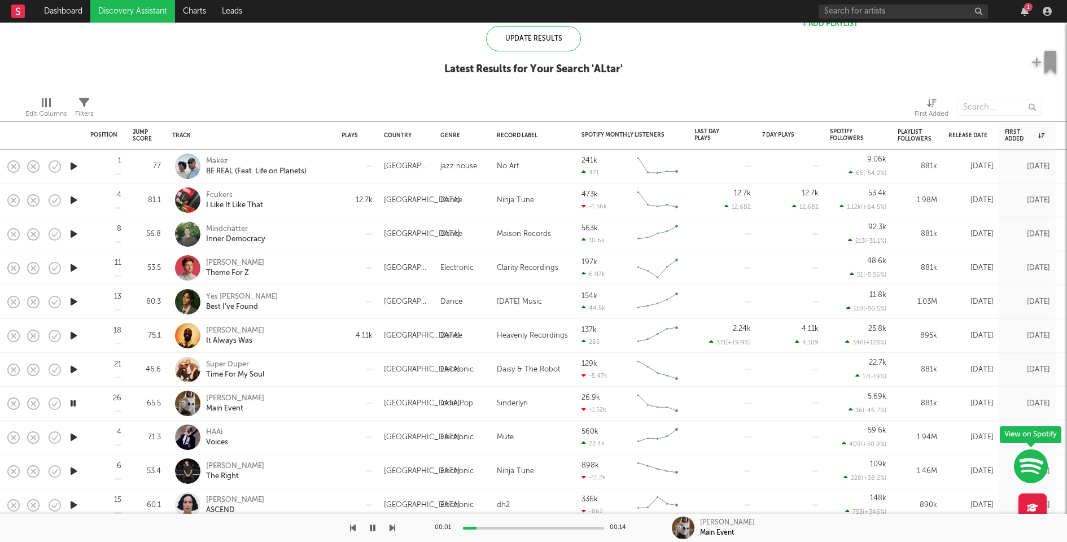
click at [74, 369] on icon "button" at bounding box center [74, 370] width 12 height 14
click at [73, 332] on icon "button" at bounding box center [74, 336] width 12 height 14
click at [75, 299] on icon "button" at bounding box center [74, 302] width 12 height 14
click at [74, 267] on icon "button" at bounding box center [74, 268] width 12 height 14
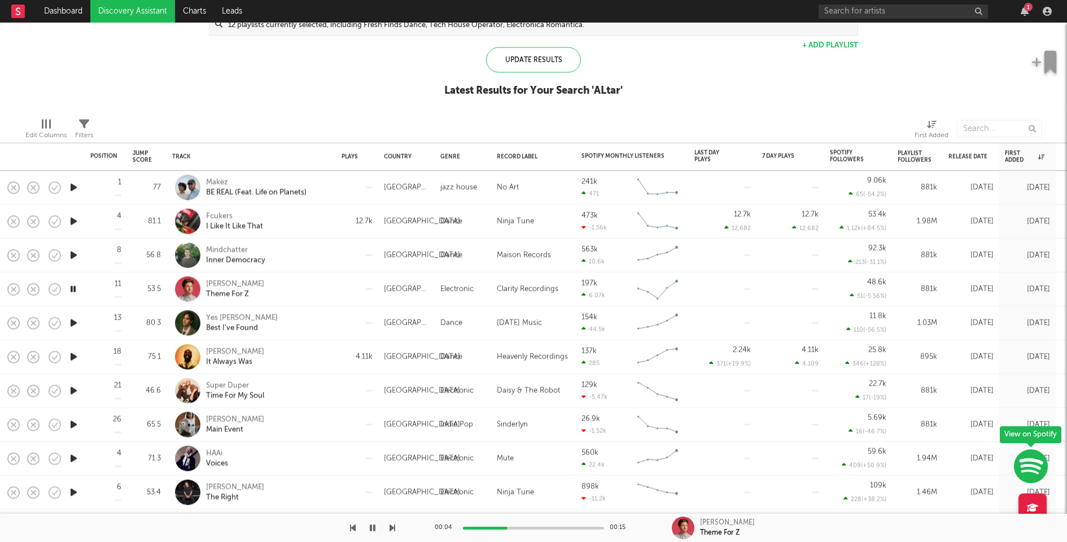
click at [72, 253] on icon "button" at bounding box center [74, 256] width 12 height 14
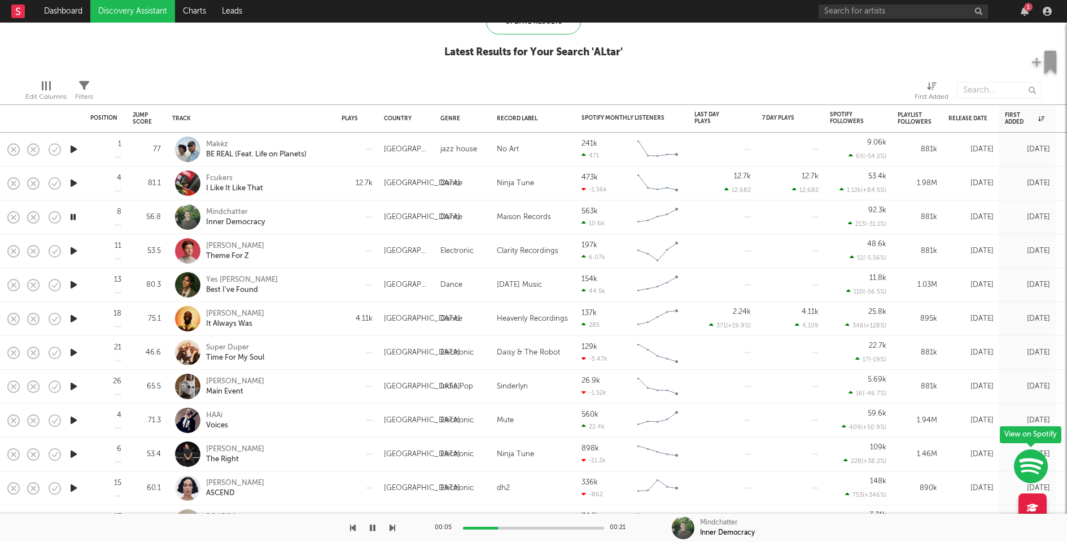
click at [75, 185] on icon "button" at bounding box center [74, 183] width 12 height 14
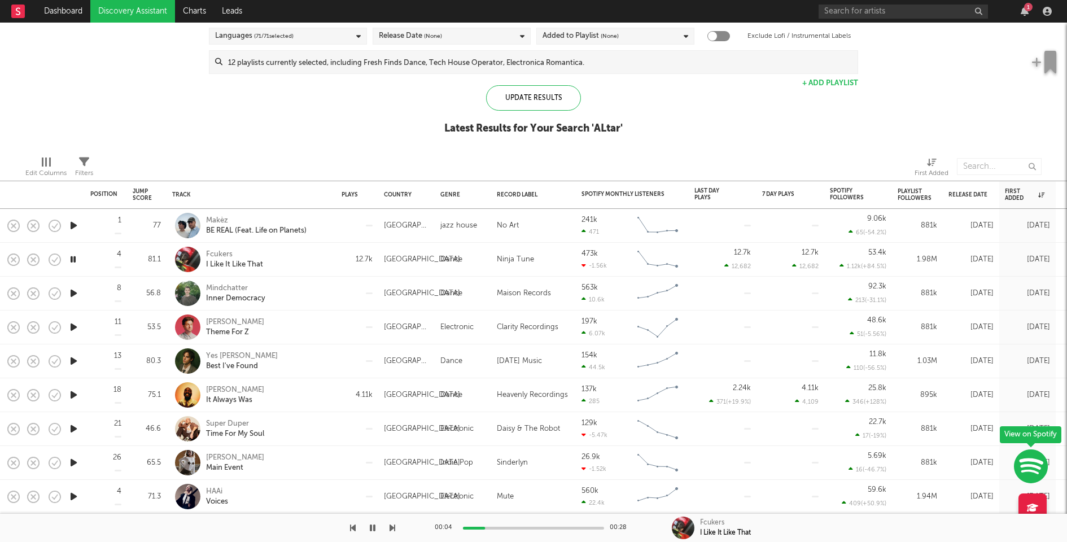
click at [77, 225] on icon "button" at bounding box center [74, 226] width 12 height 14
click at [390, 59] on input at bounding box center [540, 62] width 635 height 23
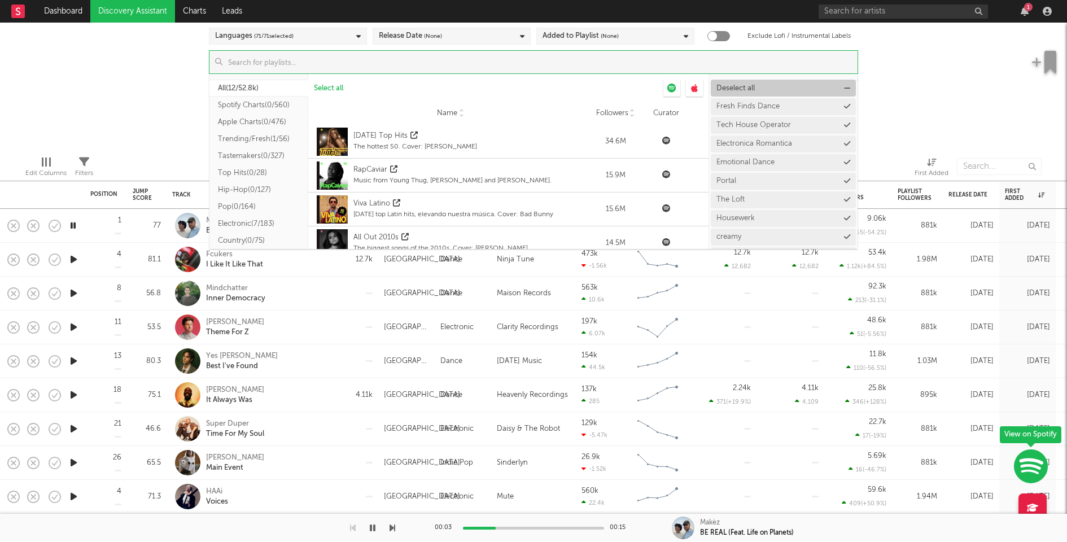
click at [738, 89] on span "Deselect all" at bounding box center [736, 88] width 38 height 7
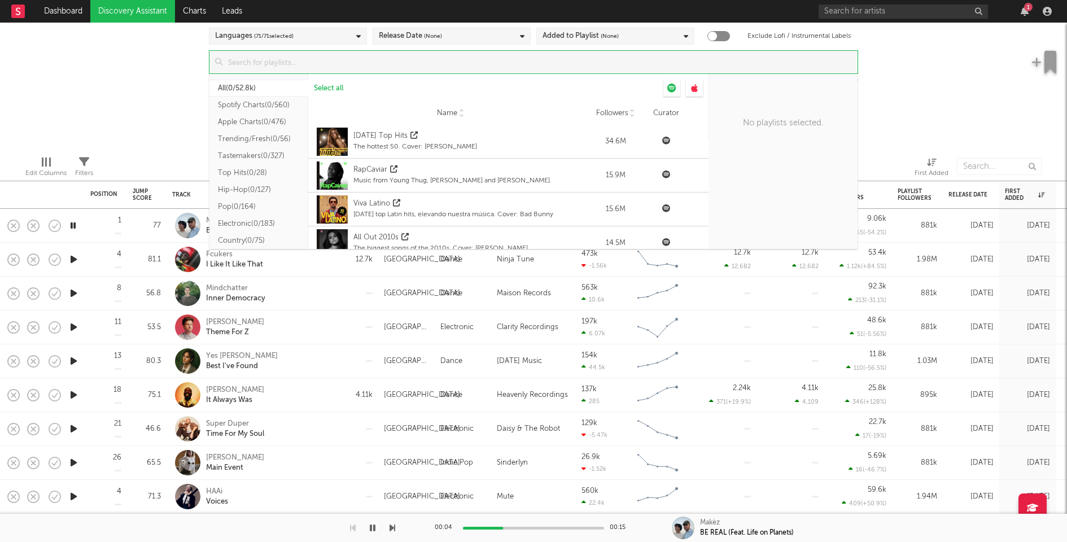
click at [602, 58] on input at bounding box center [540, 62] width 635 height 23
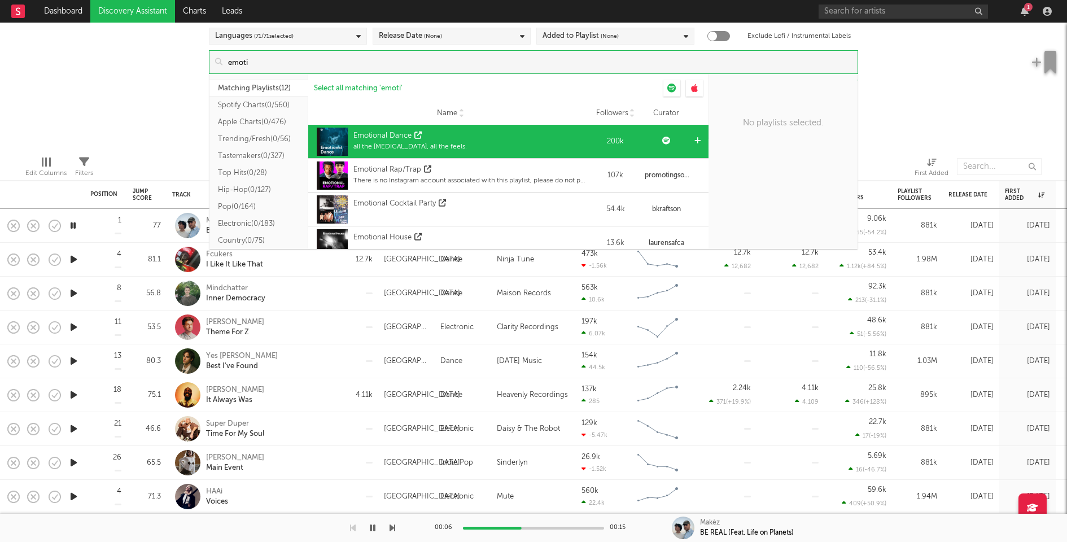
type input "emoti"
click at [695, 140] on icon at bounding box center [698, 140] width 6 height 7
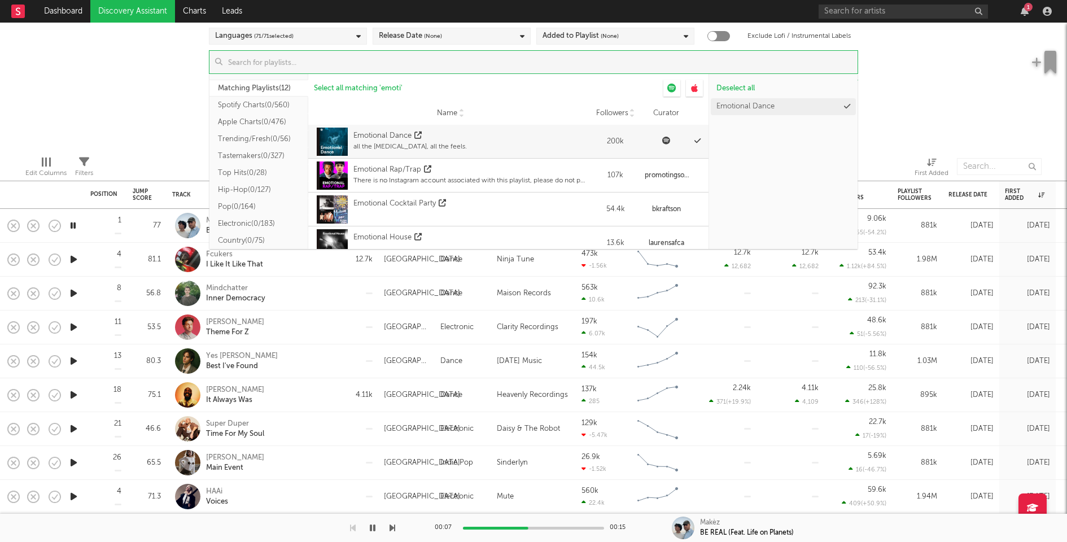
click at [893, 83] on div "Spotify/Apple Discovery Assistant Blocklist ( 53 ) Saved Searches ( 75 ) Reset …" at bounding box center [533, 49] width 1067 height 195
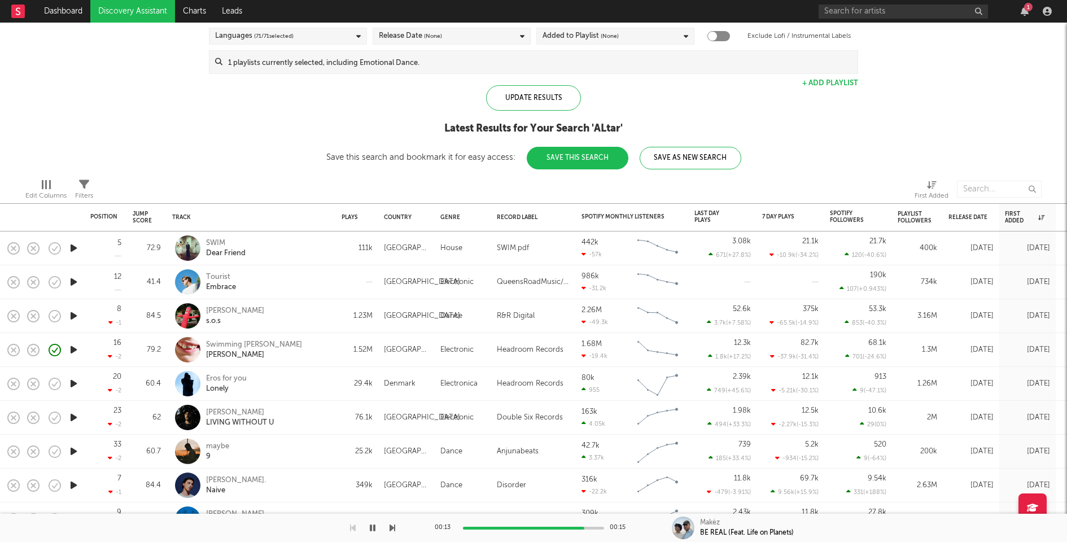
click at [73, 245] on icon "button" at bounding box center [74, 248] width 12 height 14
click at [531, 522] on div "00:01 00:28" at bounding box center [534, 528] width 198 height 28
click at [525, 528] on div at bounding box center [533, 528] width 141 height 3
click at [569, 528] on div at bounding box center [533, 528] width 141 height 3
click at [374, 528] on icon "button" at bounding box center [373, 528] width 6 height 9
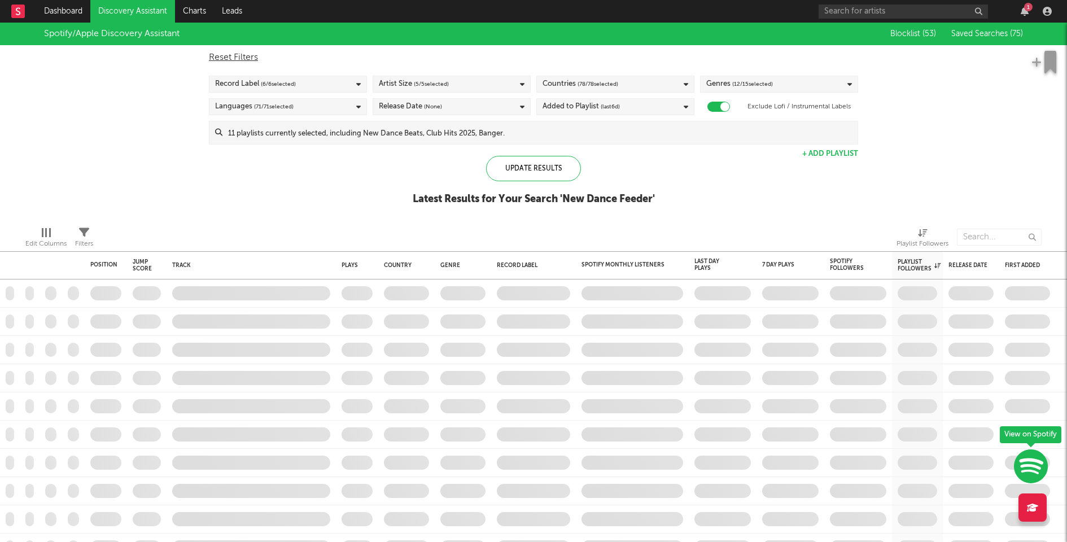
checkbox input "true"
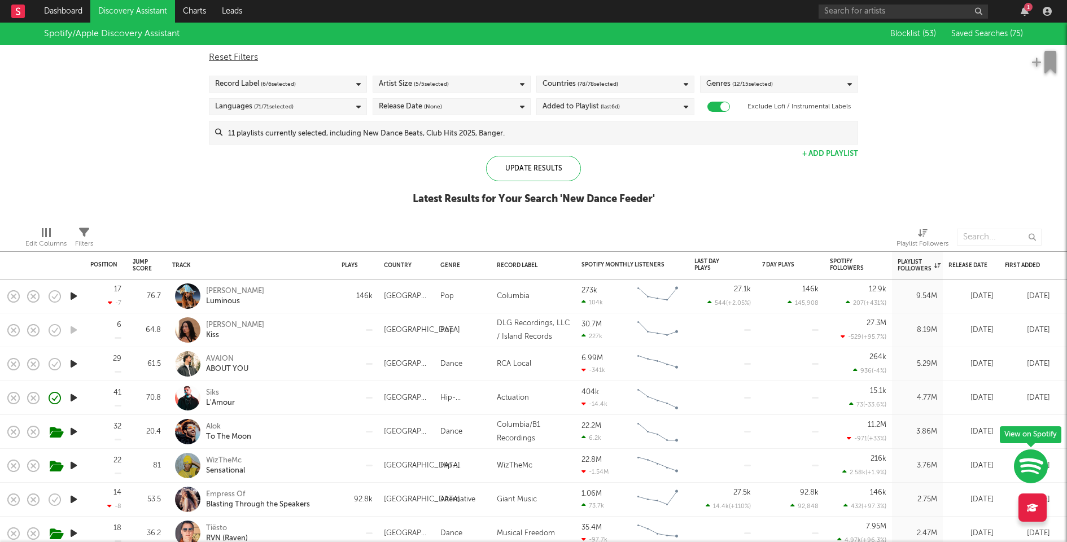
click at [614, 108] on span "(last 6 d)" at bounding box center [610, 107] width 19 height 14
click at [642, 193] on input "6" at bounding box center [639, 194] width 28 height 17
type input "2"
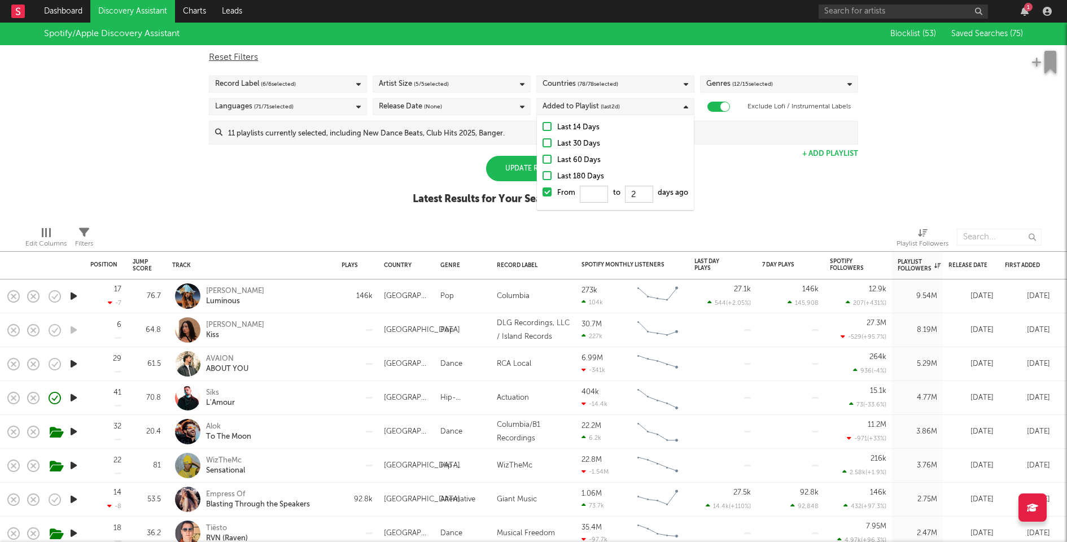
click at [765, 182] on div "Spotify/Apple Discovery Assistant Blocklist ( 53 ) Saved Searches ( 75 ) Reset …" at bounding box center [533, 120] width 1067 height 195
click at [472, 177] on div "Update Results Latest Results for Your Search ' New Dance Feeder '" at bounding box center [534, 187] width 242 height 62
click at [509, 171] on div "Update Results" at bounding box center [533, 168] width 95 height 25
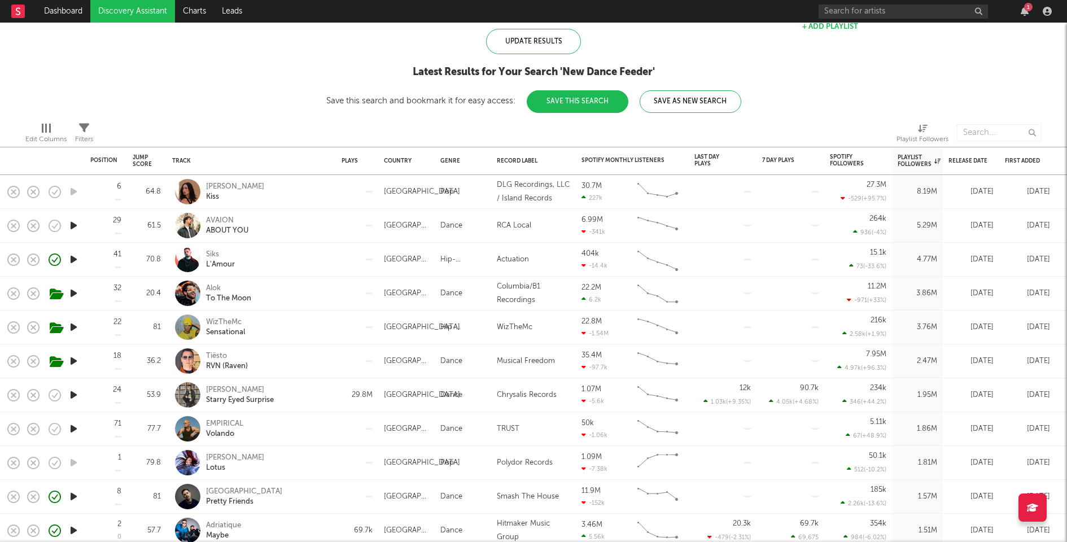
click at [282, 265] on div "Siks L'Amour" at bounding box center [266, 260] width 121 height 20
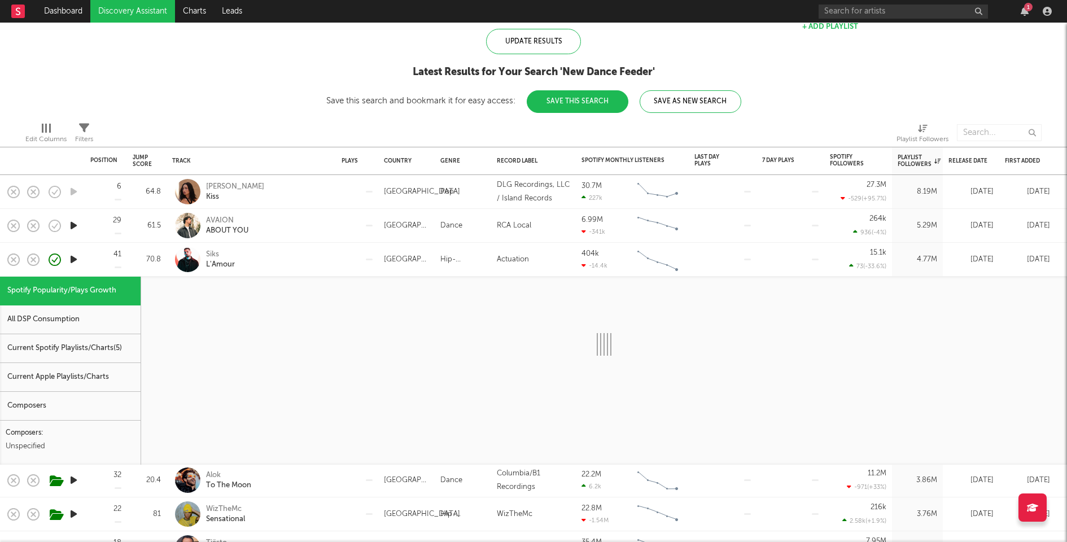
select select "1w"
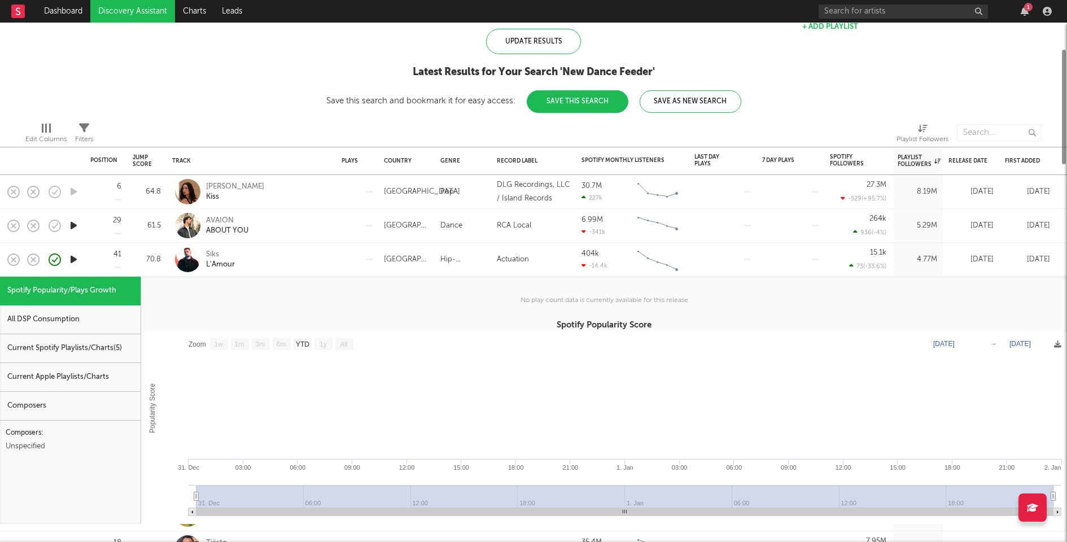
click at [96, 351] on div "Current Spotify Playlists/Charts ( 5 )" at bounding box center [70, 348] width 141 height 29
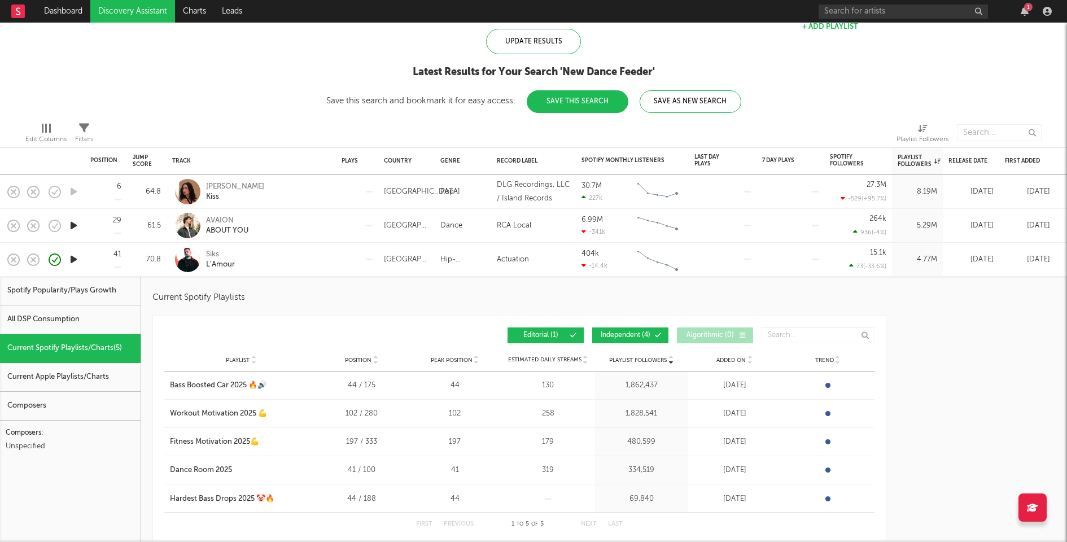
click at [616, 332] on button "Independent ( 4 )" at bounding box center [630, 336] width 76 height 16
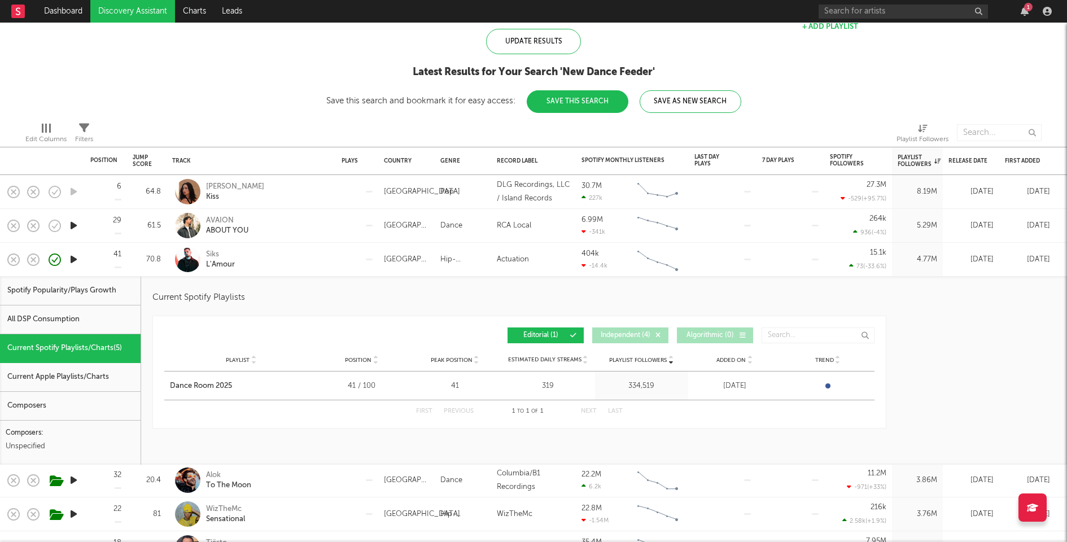
click at [321, 262] on div "Siks L'Amour" at bounding box center [266, 260] width 121 height 20
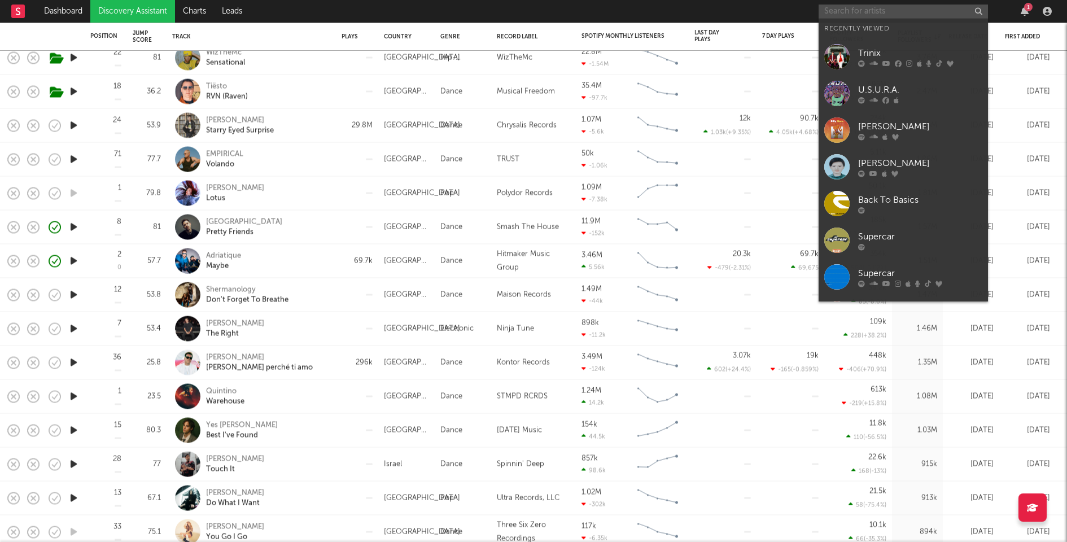
click at [876, 8] on input "text" at bounding box center [903, 12] width 169 height 14
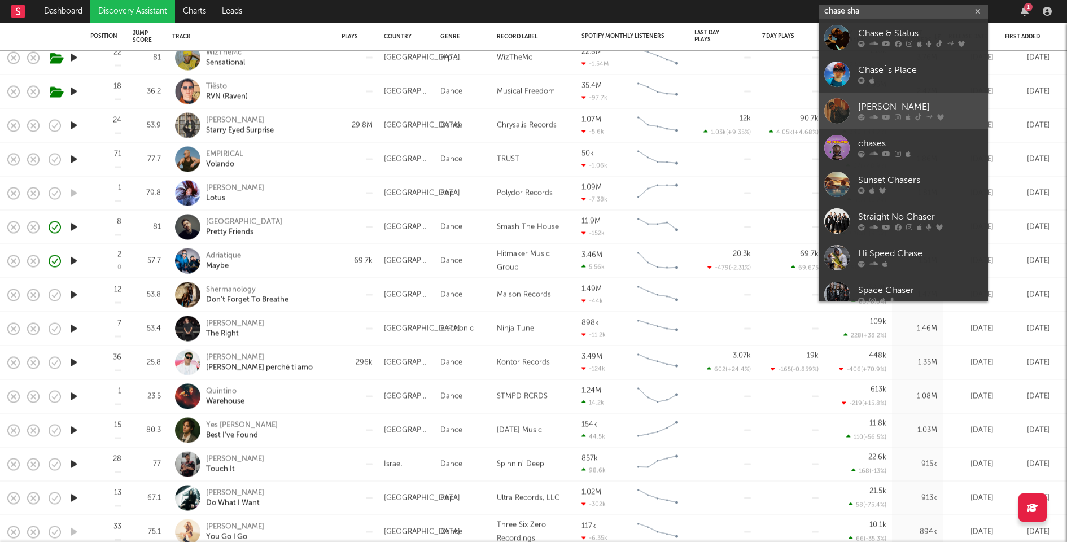
type input "chase sha"
click at [884, 97] on link "[PERSON_NAME]" at bounding box center [903, 111] width 169 height 37
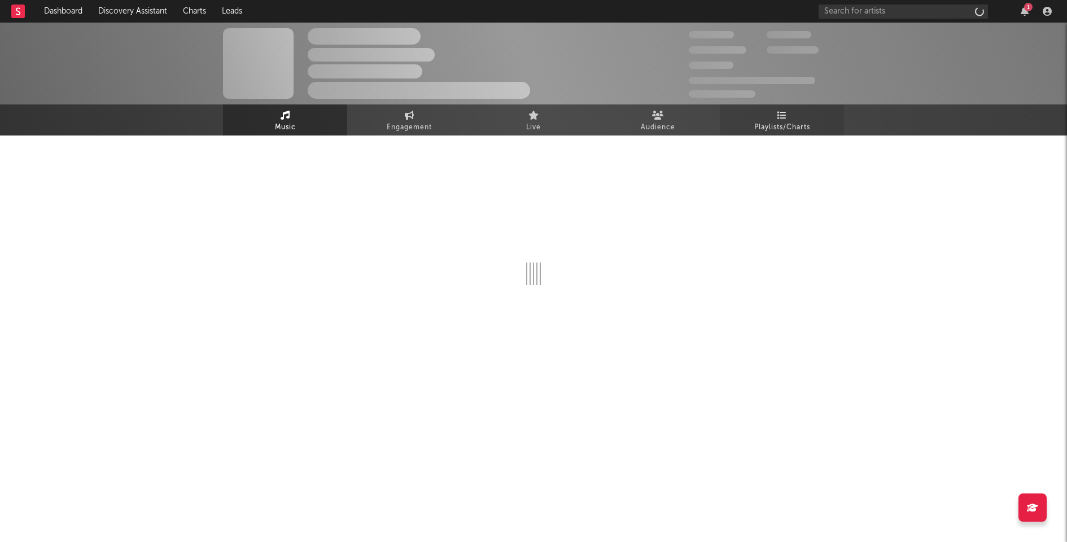
click at [788, 117] on link "Playlists/Charts" at bounding box center [782, 119] width 124 height 31
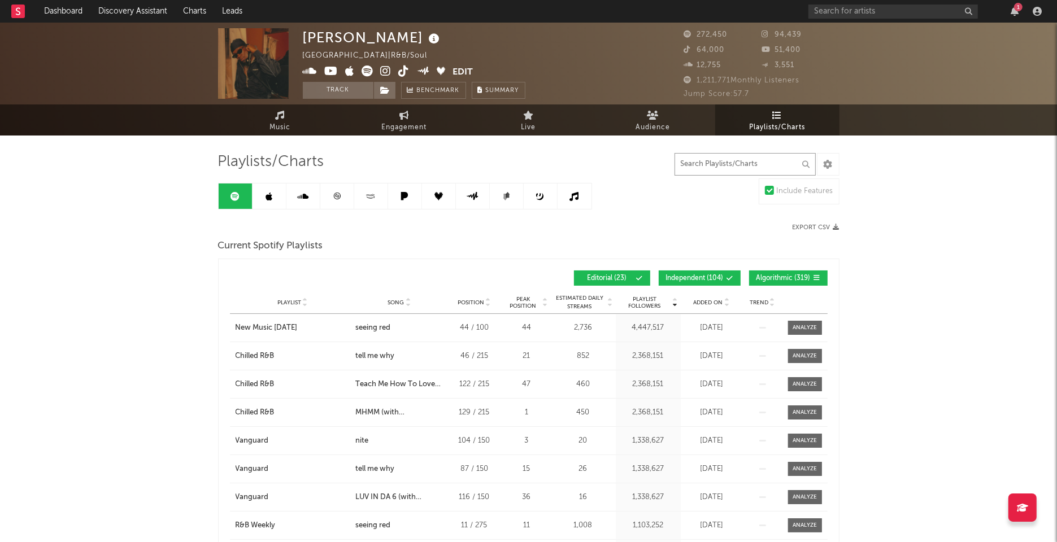
click at [775, 170] on input "text" at bounding box center [744, 164] width 141 height 23
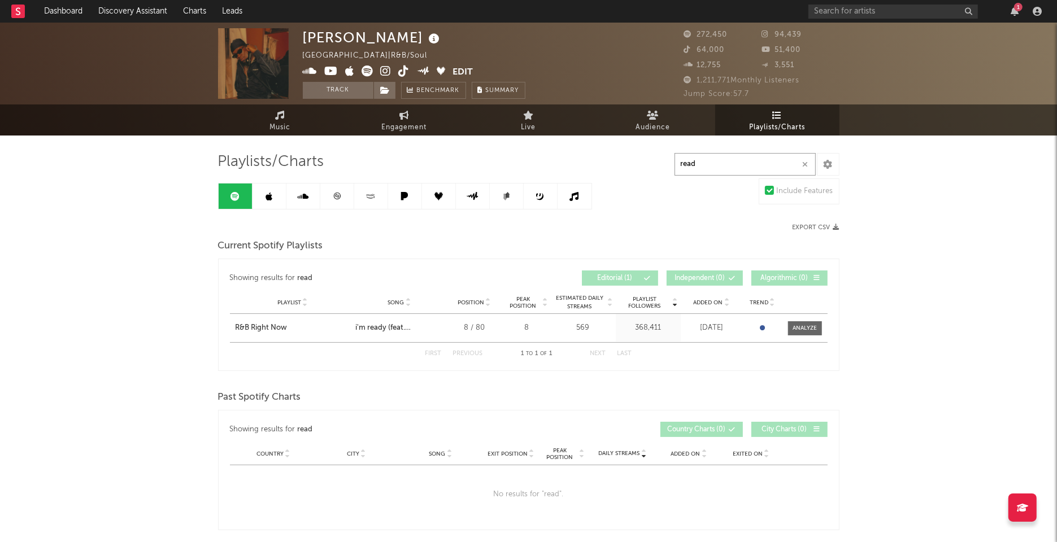
type input "read"
click at [838, 7] on input "text" at bounding box center [892, 12] width 169 height 14
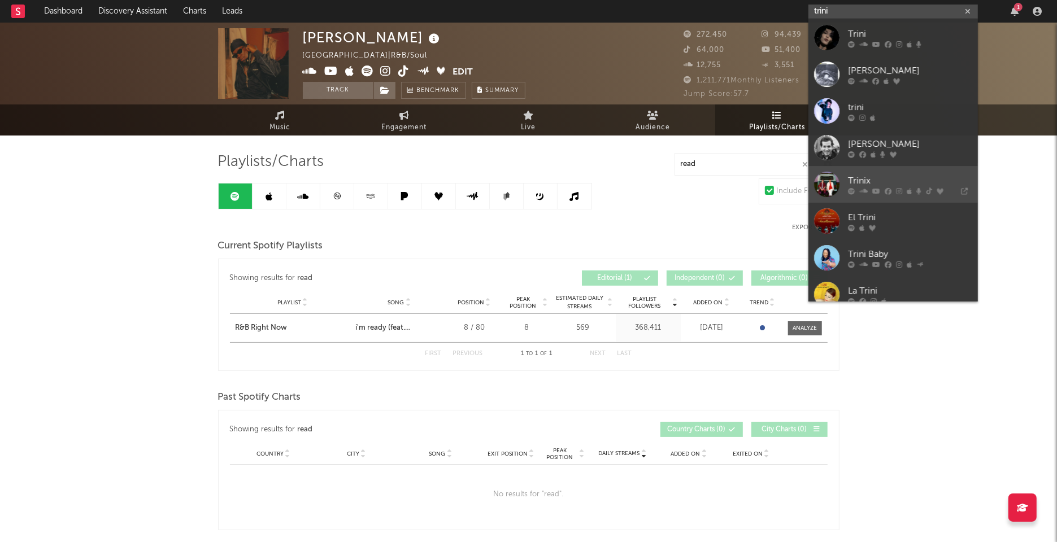
type input "trini"
click at [868, 177] on div "Trinix" at bounding box center [910, 181] width 124 height 14
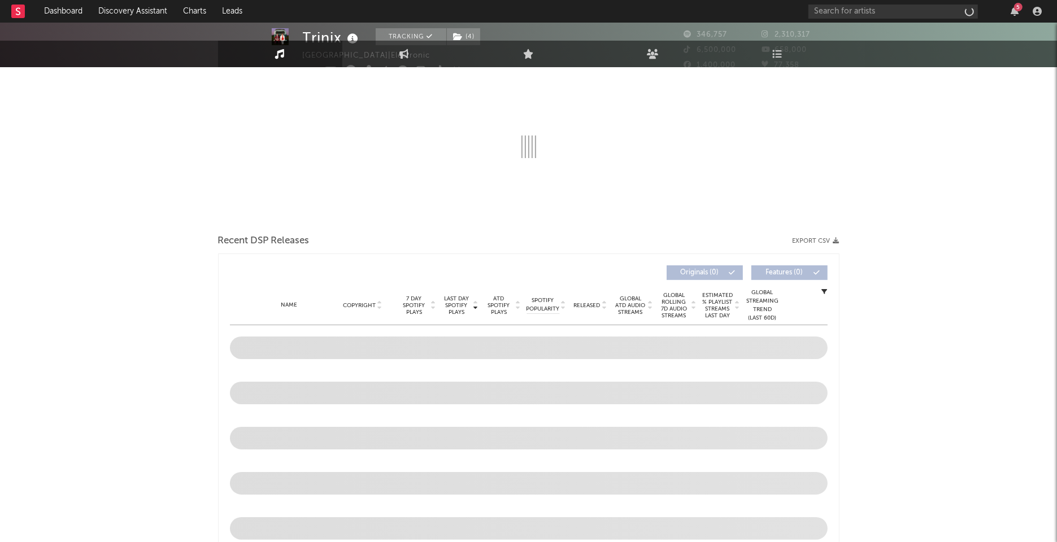
scroll to position [161, 0]
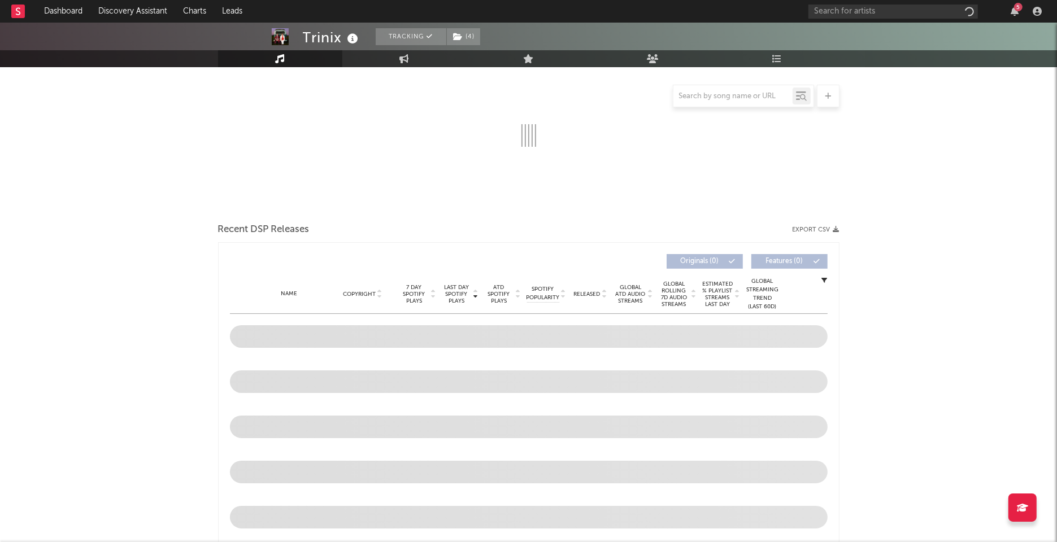
select select "6m"
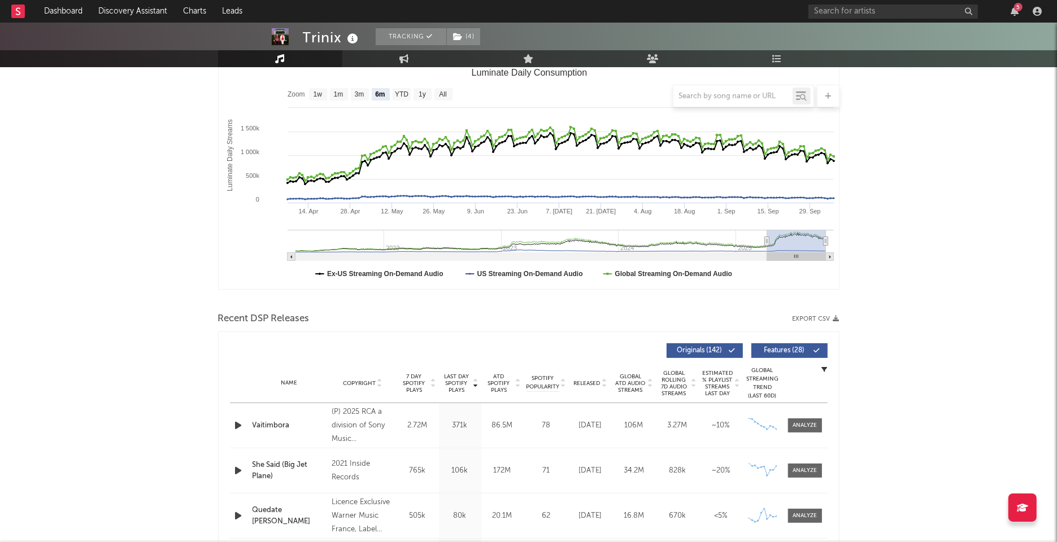
click at [631, 374] on span "Global ATD Audio Streams" at bounding box center [630, 383] width 31 height 20
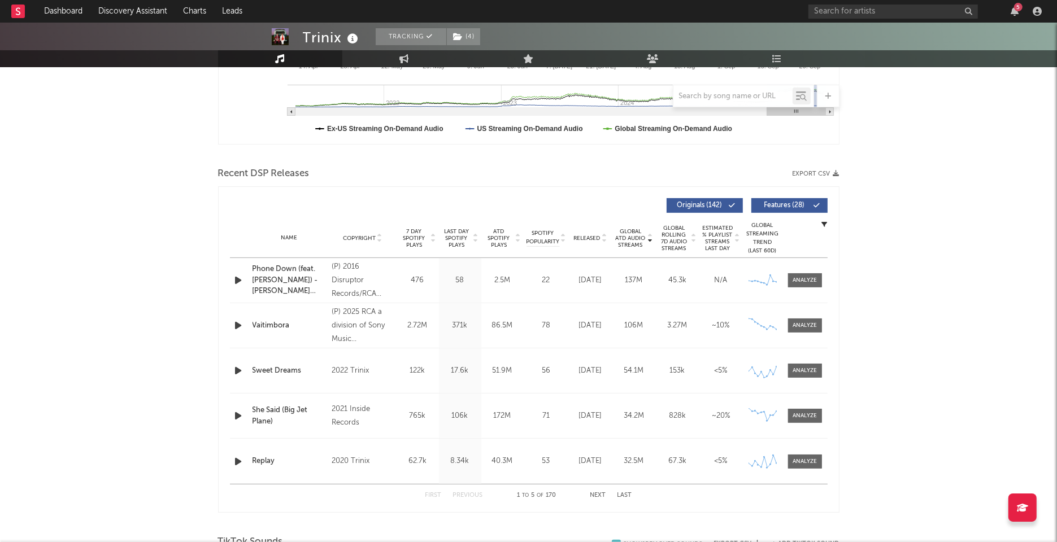
scroll to position [317, 0]
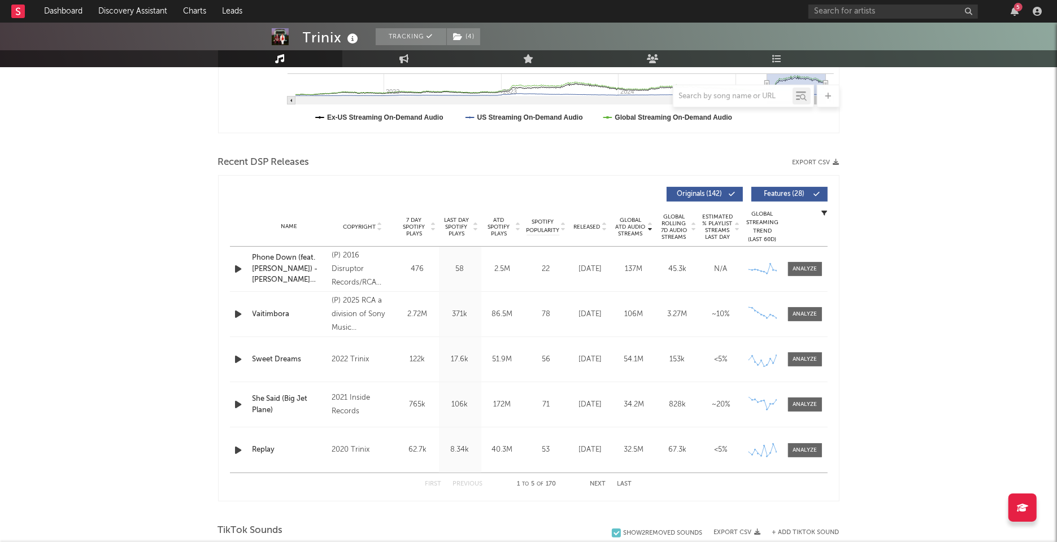
click at [592, 482] on button "Next" at bounding box center [598, 484] width 16 height 6
click at [432, 481] on button "First" at bounding box center [433, 484] width 16 height 6
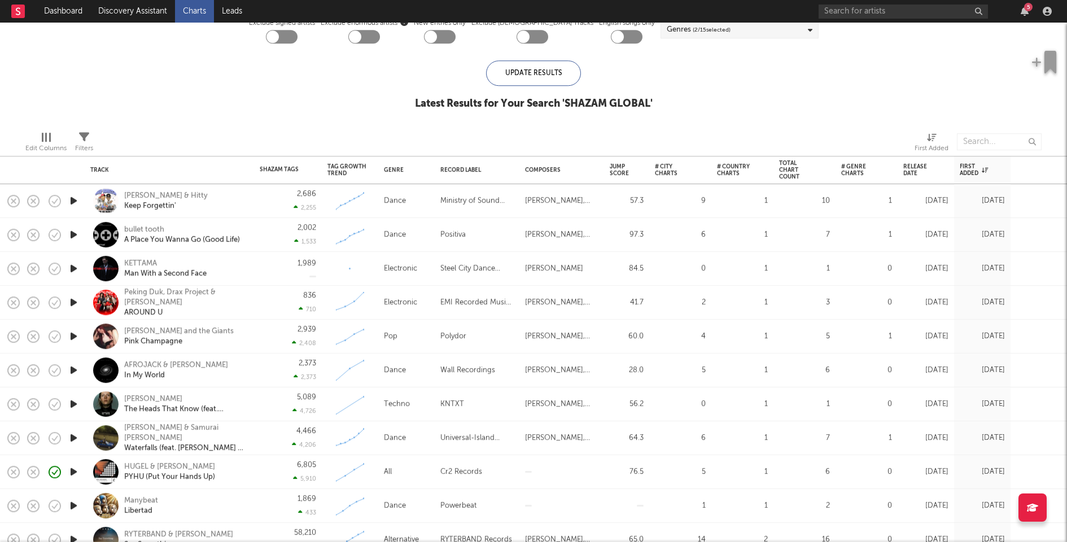
click at [73, 401] on icon "button" at bounding box center [74, 404] width 12 height 14
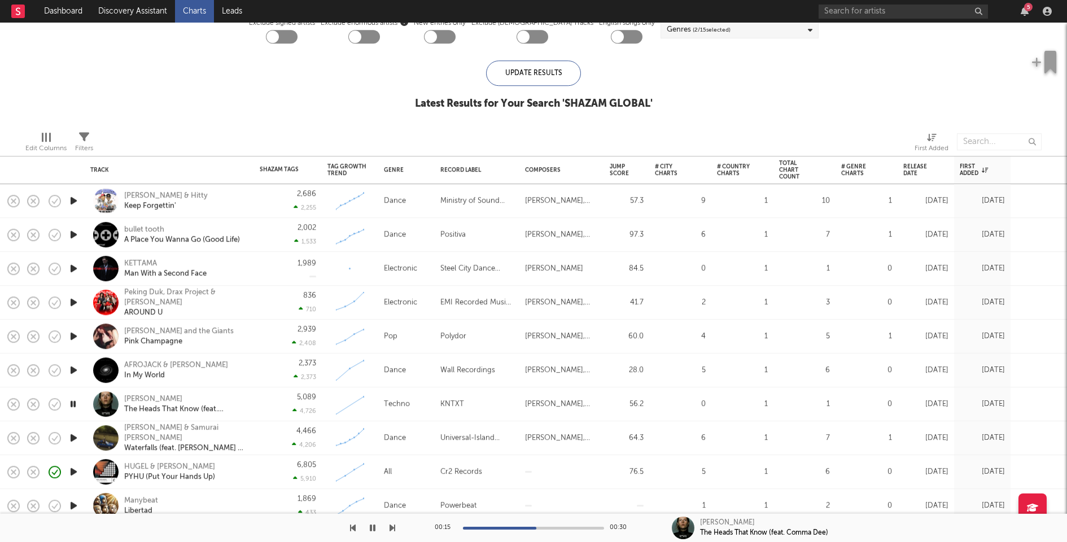
click at [537, 527] on div at bounding box center [533, 528] width 141 height 3
click at [77, 403] on icon "button" at bounding box center [73, 404] width 11 height 14
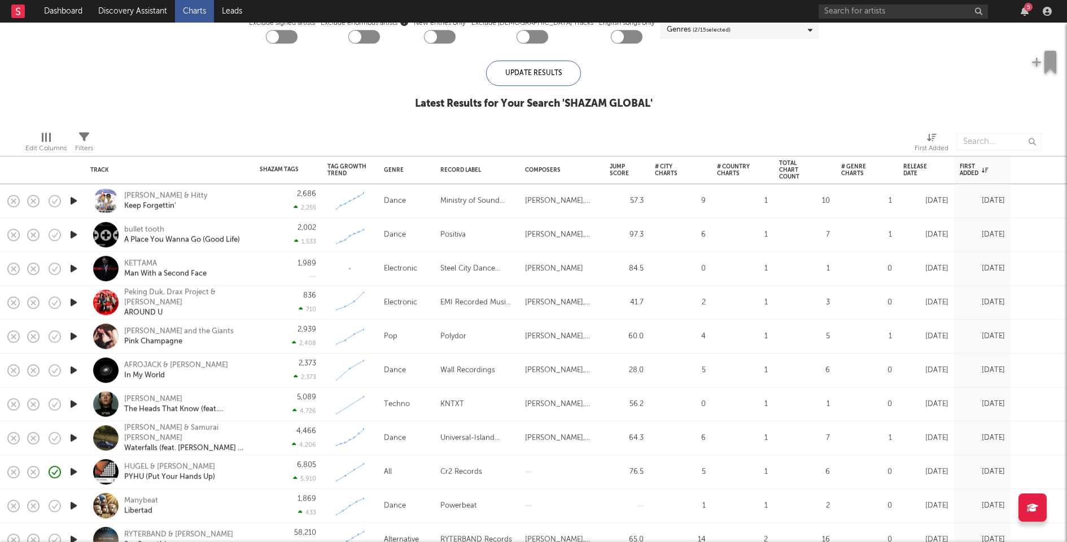
click at [75, 369] on icon "button" at bounding box center [74, 370] width 12 height 14
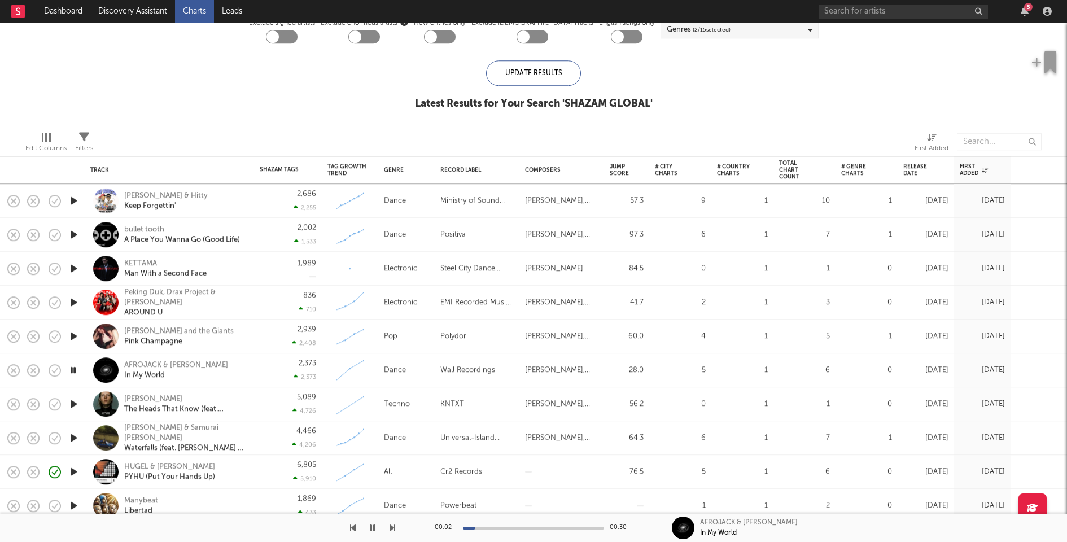
click at [74, 335] on icon "button" at bounding box center [74, 336] width 12 height 14
click at [75, 300] on icon "button" at bounding box center [74, 302] width 12 height 14
click at [73, 267] on icon "button" at bounding box center [74, 268] width 12 height 14
click at [621, 165] on div "Jump Score" at bounding box center [619, 170] width 19 height 14
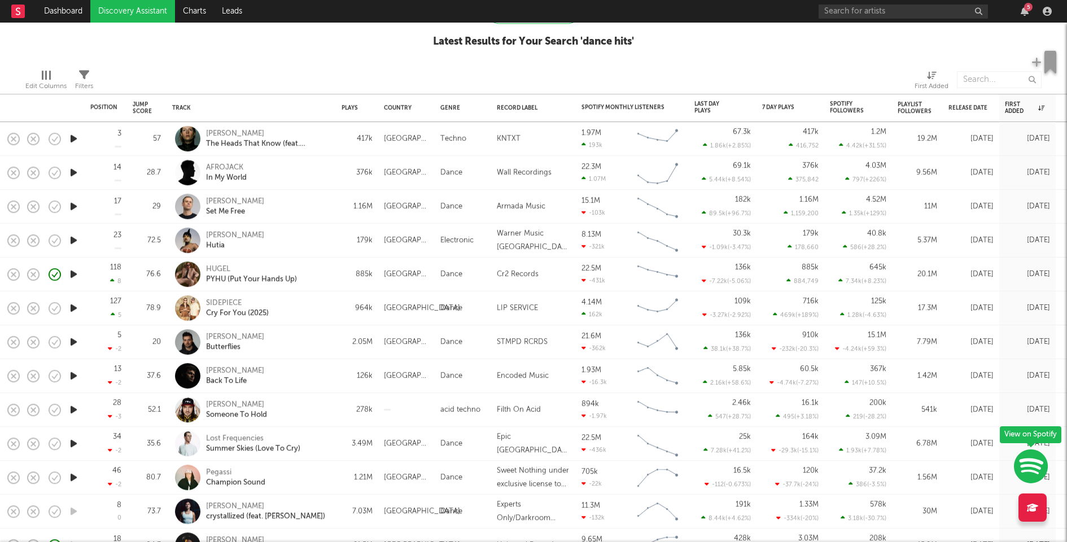
click at [74, 138] on icon "button" at bounding box center [74, 139] width 12 height 14
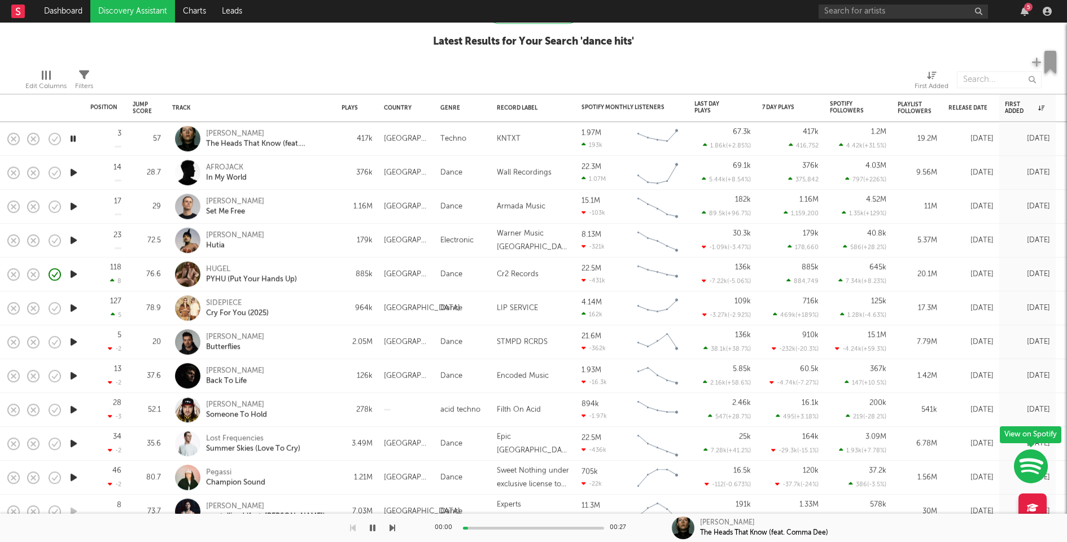
click at [74, 138] on icon "button" at bounding box center [73, 139] width 11 height 14
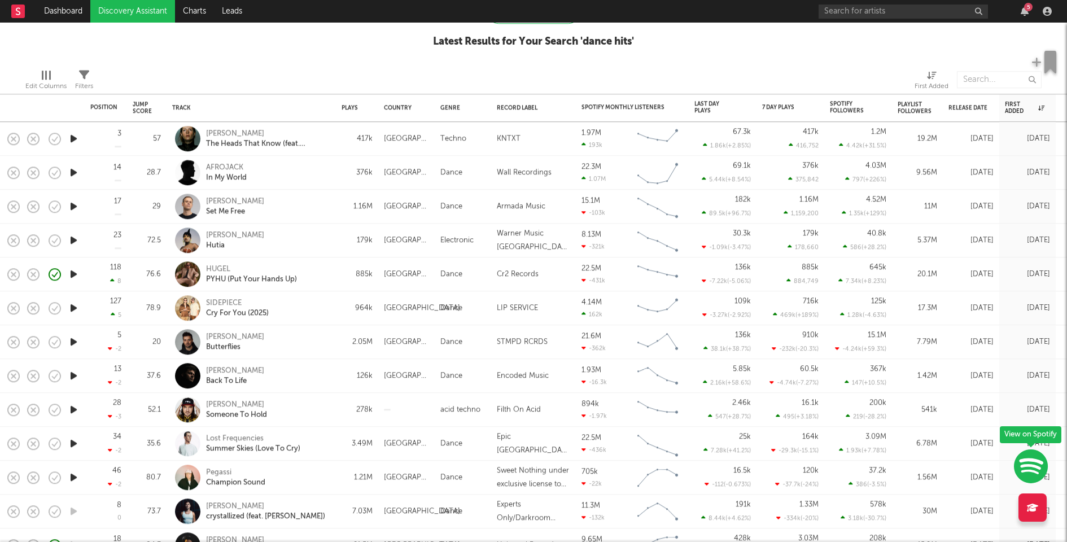
click at [75, 240] on icon "button" at bounding box center [74, 240] width 12 height 14
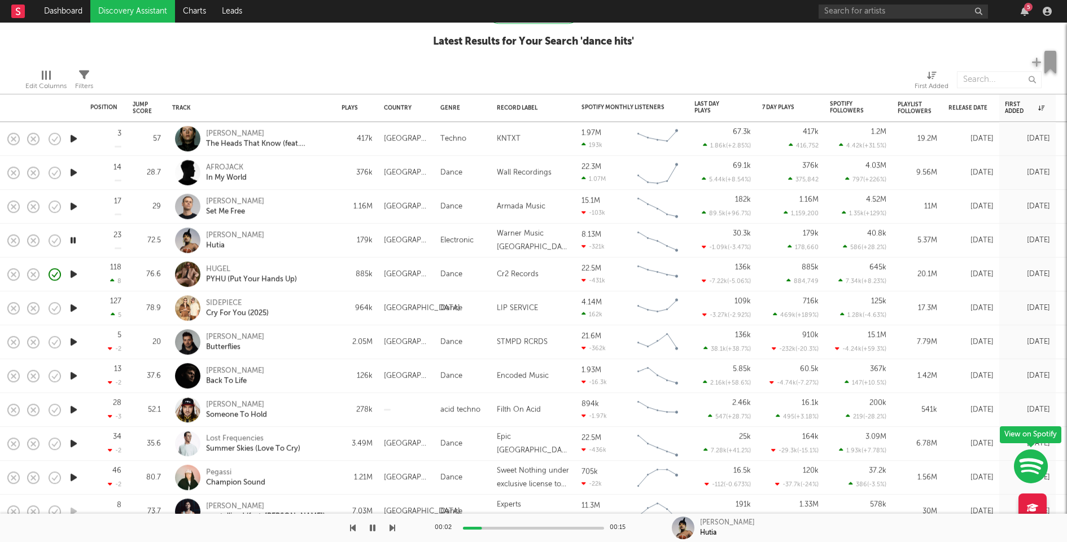
click at [75, 240] on icon "button" at bounding box center [73, 240] width 11 height 14
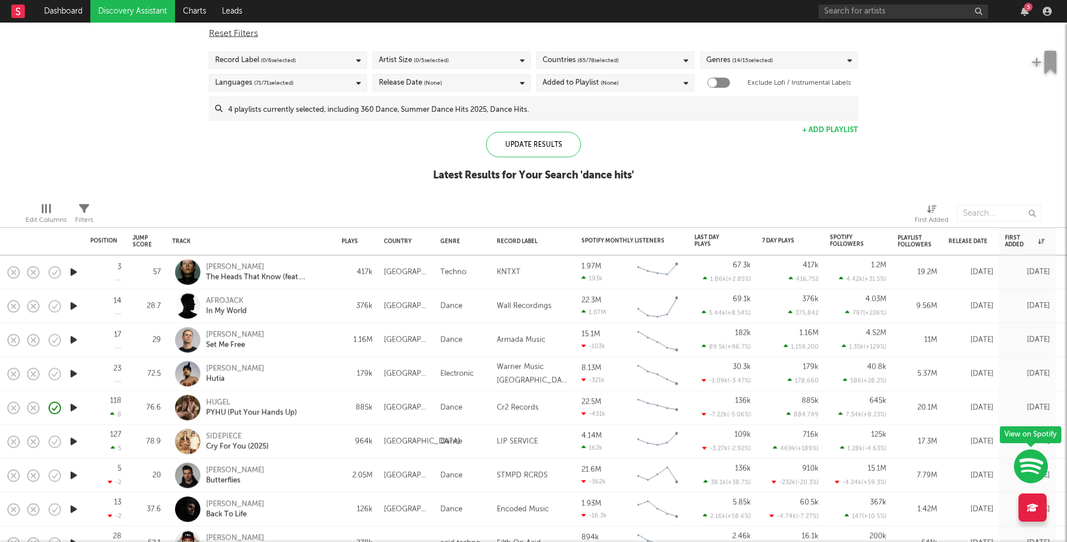
click at [325, 116] on input at bounding box center [540, 109] width 635 height 23
click at [185, 143] on div "Spotify/Apple Discovery Assistant Blocklist ( 53 ) Saved Searches ( 75 ) Reset …" at bounding box center [533, 96] width 1067 height 195
click at [315, 376] on div "[PERSON_NAME]" at bounding box center [266, 374] width 121 height 20
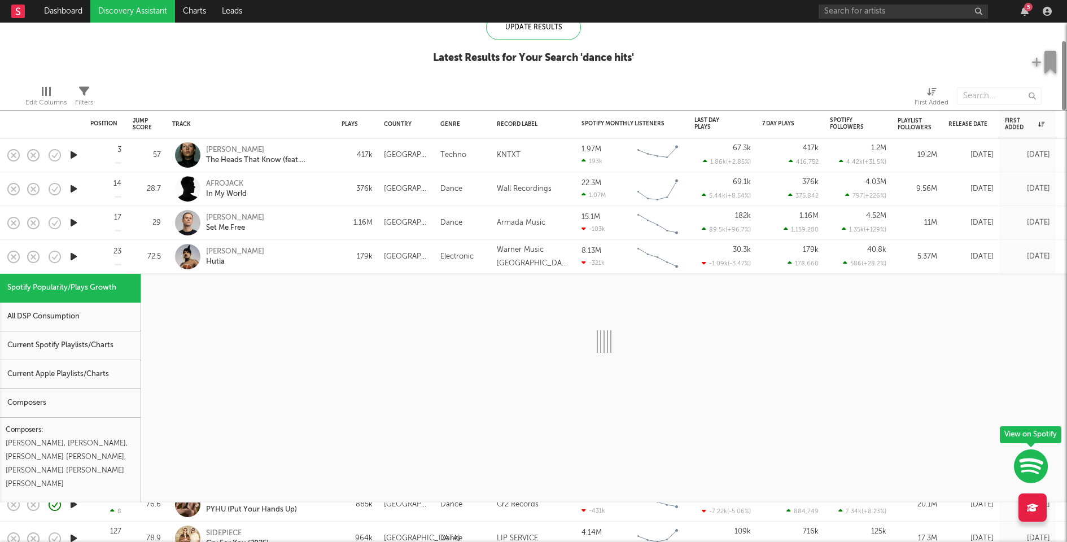
click at [124, 347] on div "Current Spotify Playlists/Charts" at bounding box center [70, 346] width 141 height 29
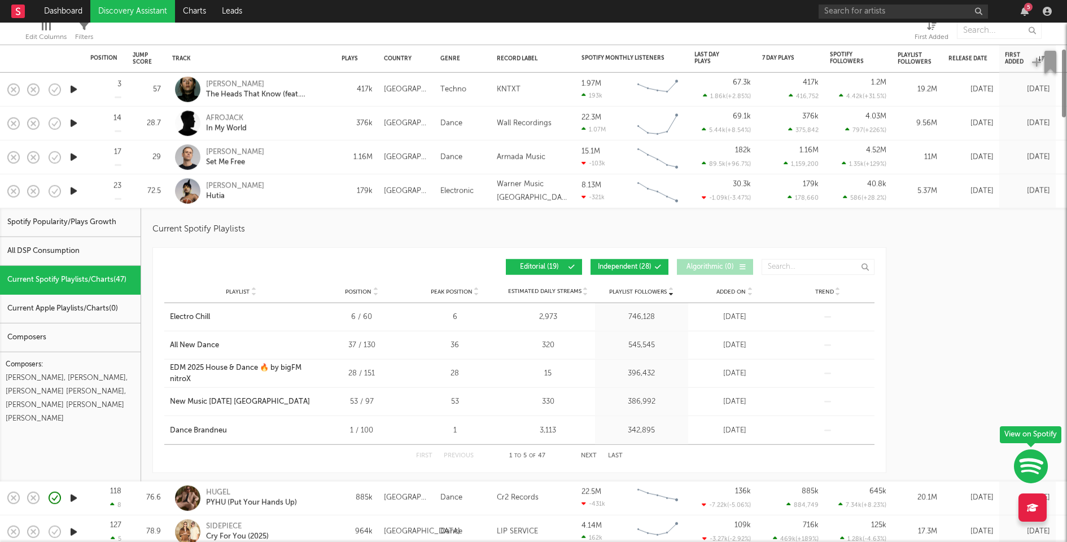
click at [80, 439] on div "Spotify Popularity/Plays Growth All DSP Consumption Current Spotify Playlists/C…" at bounding box center [70, 344] width 141 height 273
click at [634, 261] on button "Independent ( 28 )" at bounding box center [630, 267] width 78 height 16
click at [738, 291] on span "Added On" at bounding box center [731, 292] width 29 height 7
click at [282, 192] on div "Sofiya Nzau Hutia" at bounding box center [266, 191] width 121 height 20
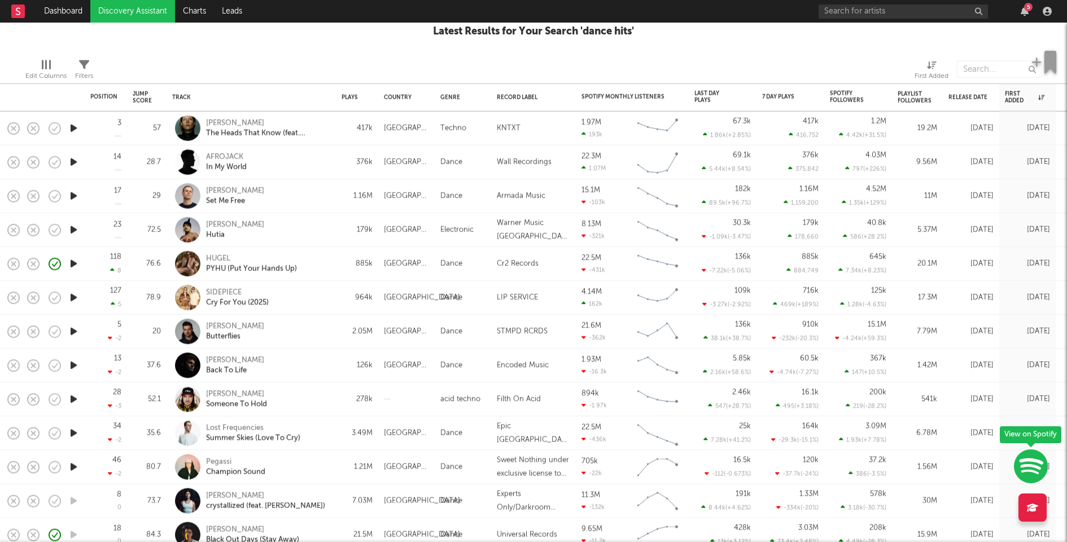
click at [72, 195] on icon "button" at bounding box center [74, 196] width 12 height 14
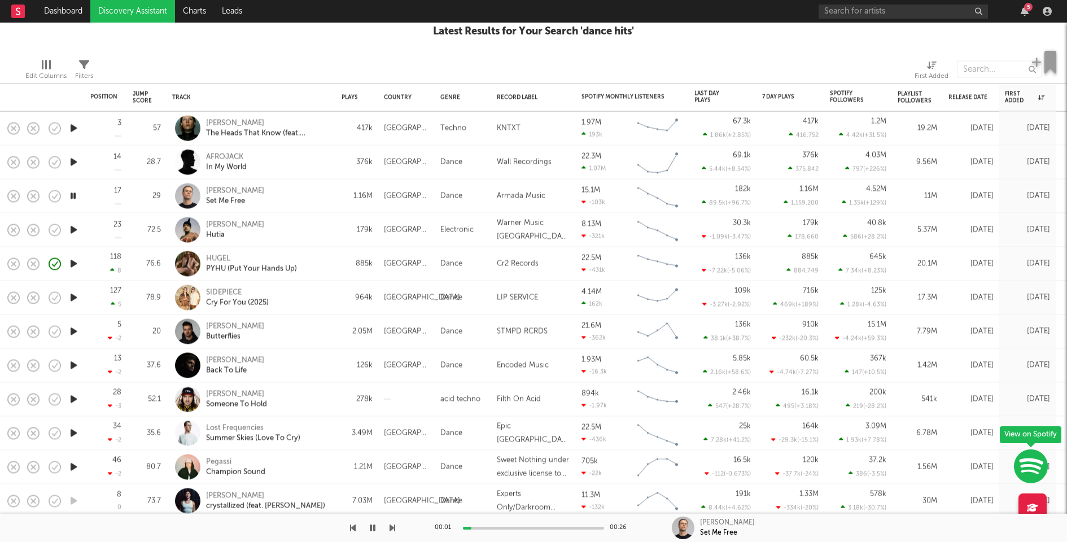
click at [513, 528] on div at bounding box center [533, 528] width 141 height 3
click at [564, 528] on div at bounding box center [533, 528] width 141 height 3
click at [532, 527] on div at bounding box center [495, 528] width 141 height 3
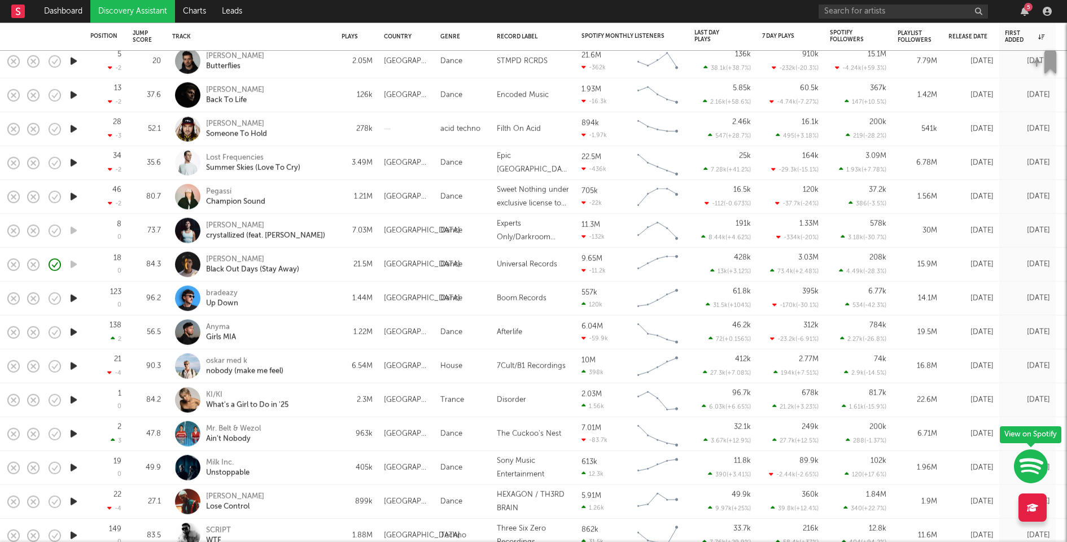
click at [320, 393] on div "KI/KI What's a Girl to Do in '25" at bounding box center [266, 400] width 121 height 20
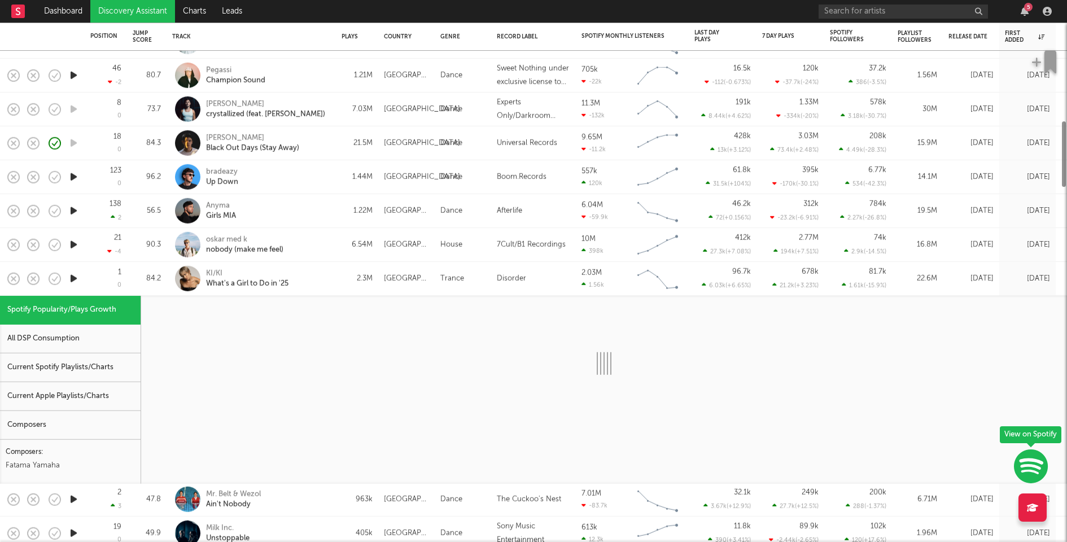
click at [84, 385] on div "Current Apple Playlists/Charts" at bounding box center [70, 396] width 141 height 29
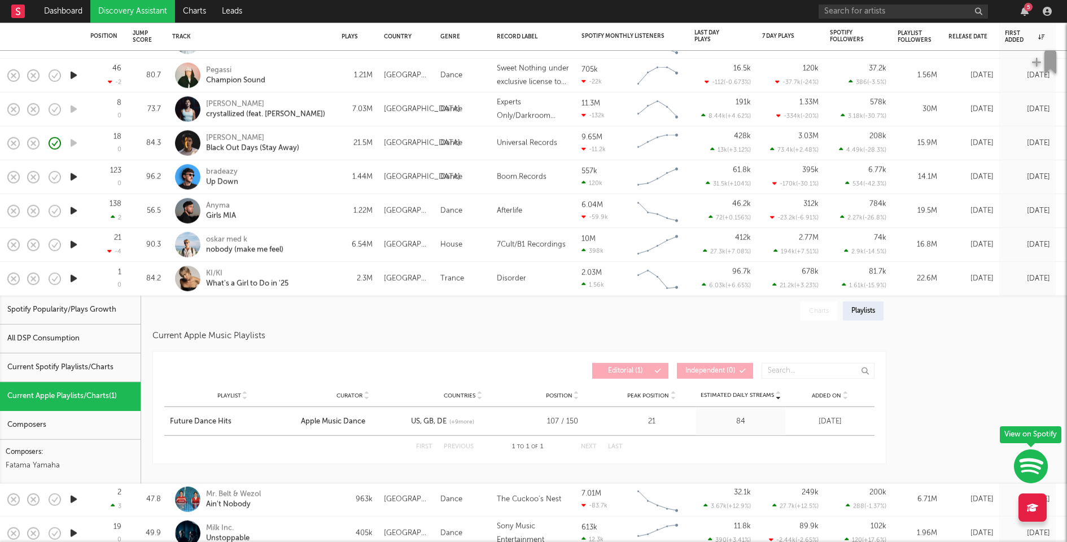
click at [90, 373] on div "Current Spotify Playlists/Charts" at bounding box center [70, 368] width 141 height 29
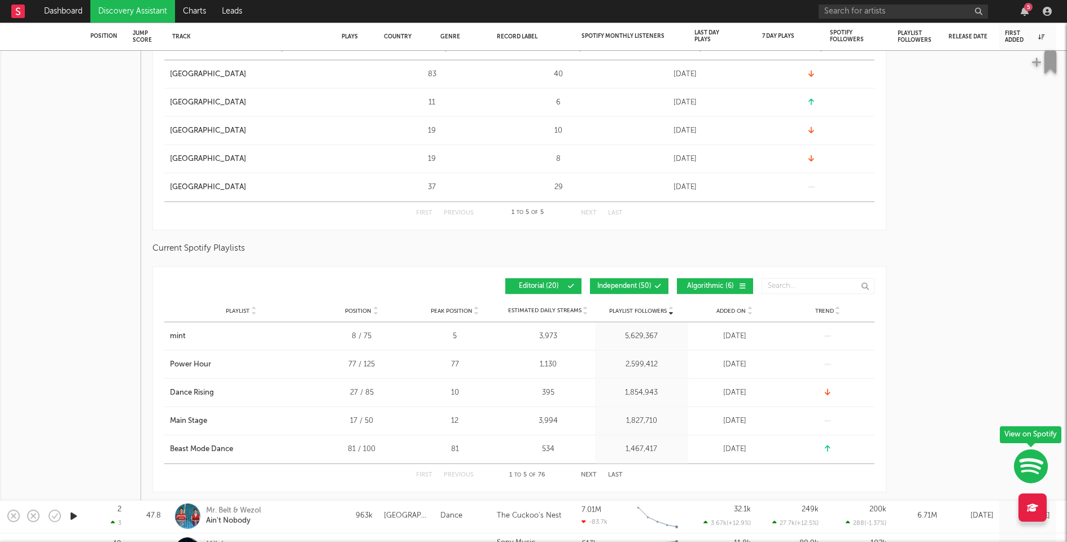
click at [624, 276] on div "Playlist Followers Playlist Position Peak Position Playlist Followers Added On …" at bounding box center [519, 286] width 711 height 27
click at [644, 288] on span "Independent ( 50 )" at bounding box center [625, 286] width 54 height 7
click at [689, 280] on button "Algorithmic ( 6 )" at bounding box center [715, 286] width 76 height 16
click at [590, 474] on button "Next" at bounding box center [589, 475] width 16 height 6
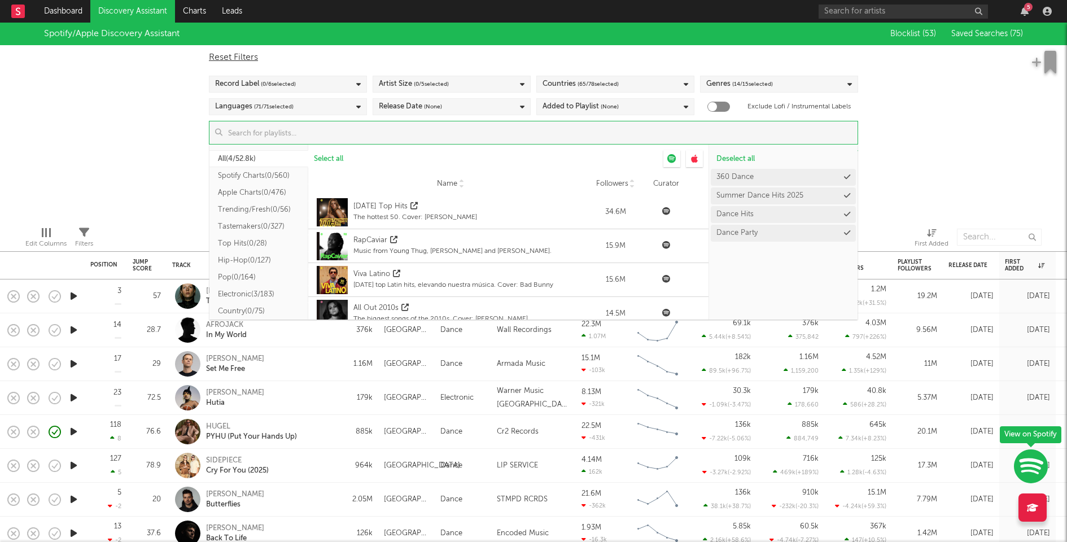
click at [439, 134] on input at bounding box center [540, 132] width 635 height 23
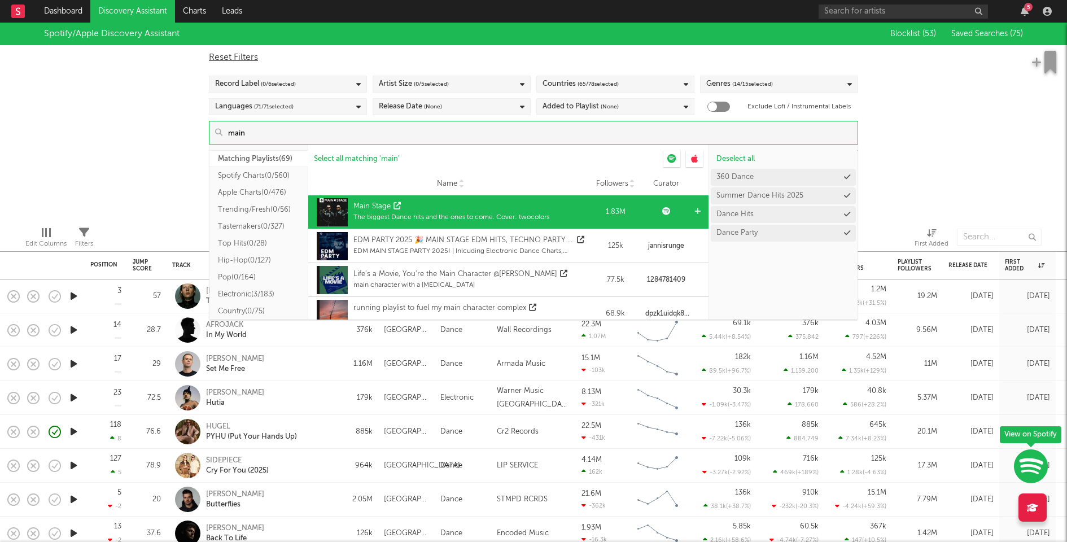
type input "main"
click at [695, 210] on icon at bounding box center [698, 211] width 6 height 7
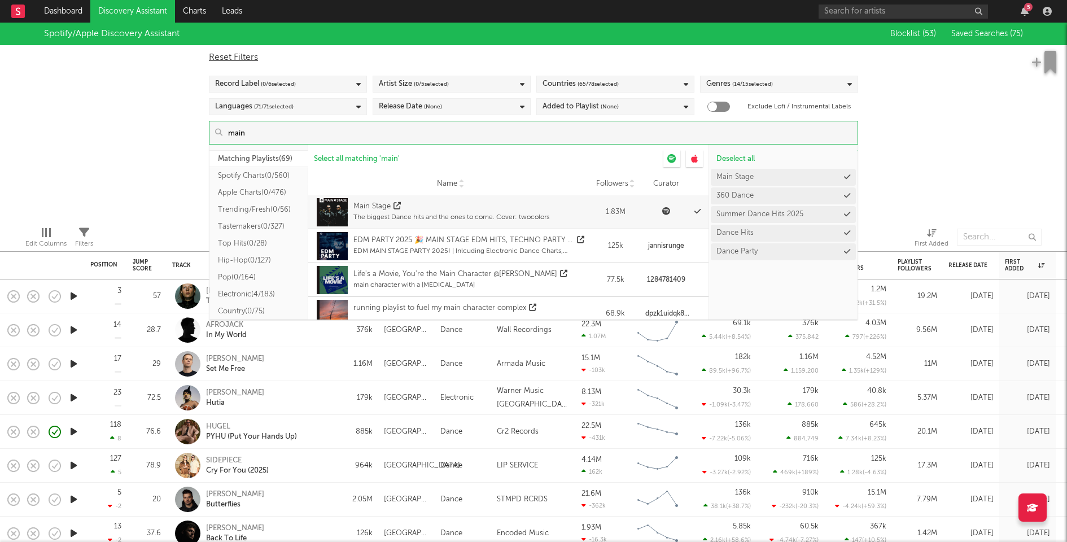
click at [928, 176] on div "Spotify/Apple Discovery Assistant Blocklist ( 53 ) Saved Searches ( 75 ) Reset …" at bounding box center [533, 120] width 1067 height 195
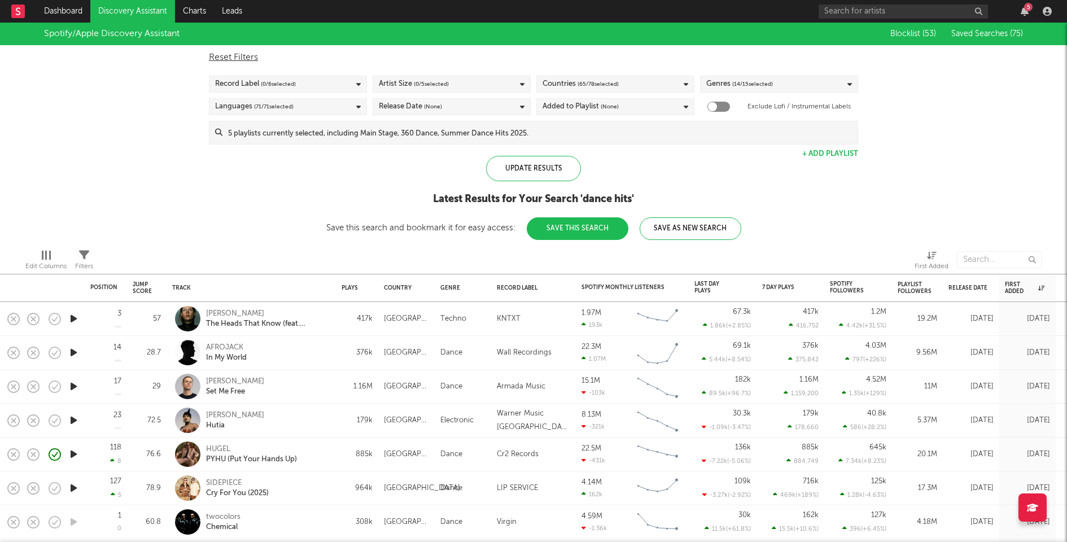
click at [795, 77] on div "Genres ( 14 / 15 selected)" at bounding box center [779, 84] width 158 height 17
click at [942, 98] on div "Spotify/Apple Discovery Assistant Blocklist ( 53 ) Saved Searches ( 75 ) Reset …" at bounding box center [533, 131] width 1067 height 217
click at [587, 226] on button "Save This Search" at bounding box center [578, 228] width 102 height 23
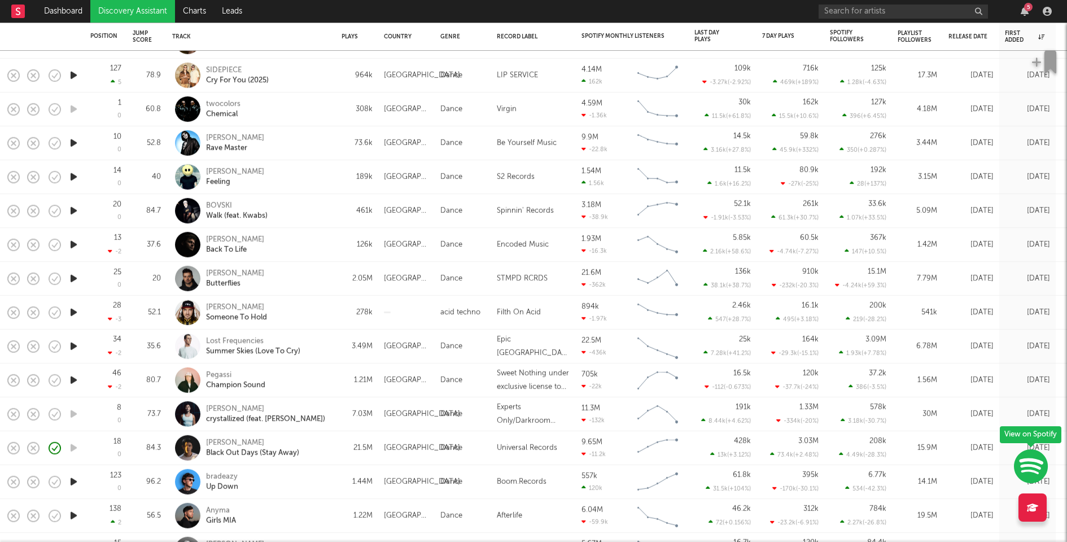
click at [77, 378] on icon "button" at bounding box center [74, 380] width 12 height 14
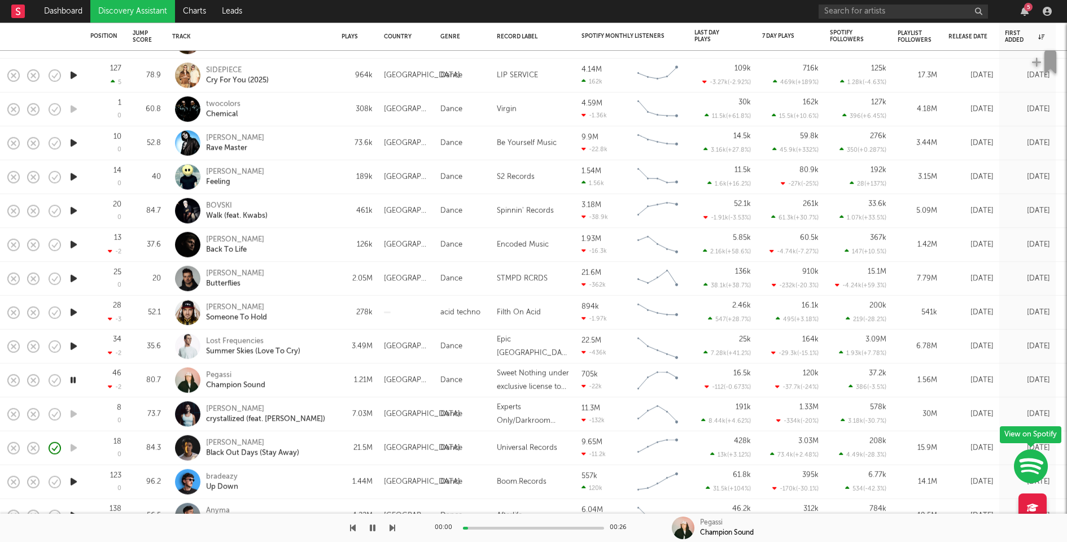
click at [525, 528] on div at bounding box center [533, 528] width 141 height 3
click at [326, 381] on div "Pegassi Champion Sound" at bounding box center [266, 380] width 121 height 20
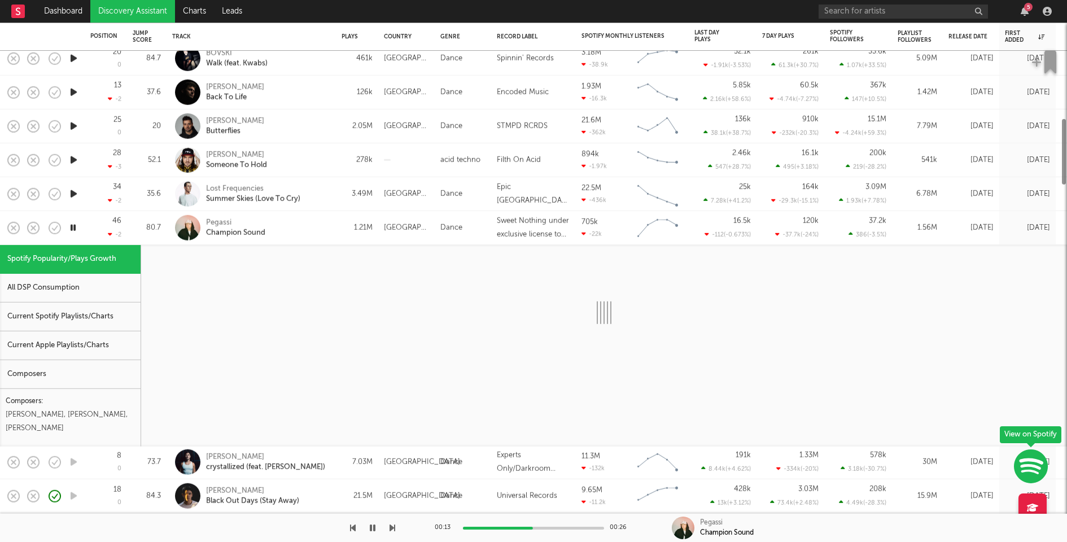
click at [94, 306] on div "Current Spotify Playlists/Charts" at bounding box center [70, 317] width 141 height 29
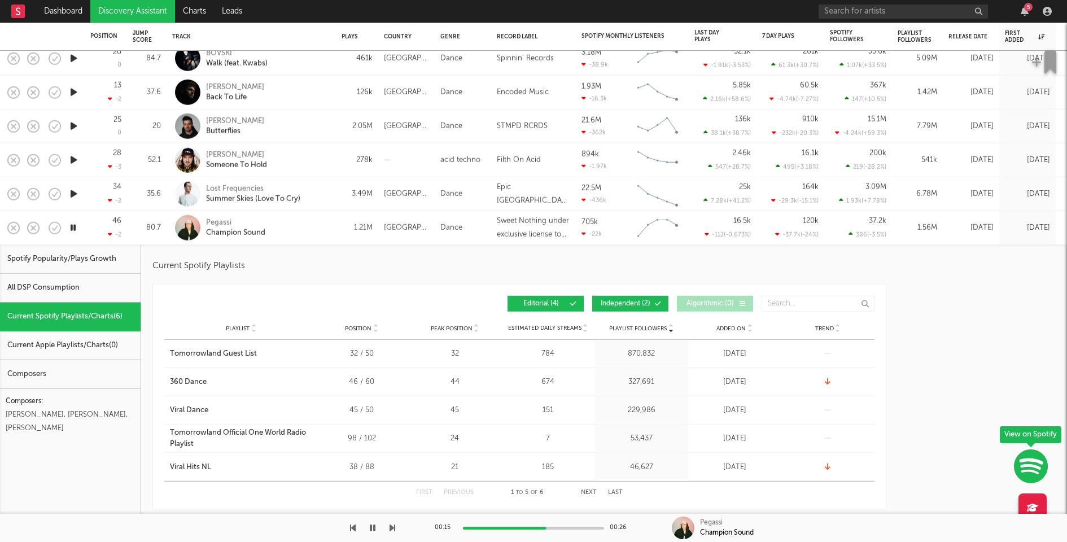
click at [626, 302] on span "Independent ( 2 )" at bounding box center [626, 303] width 52 height 7
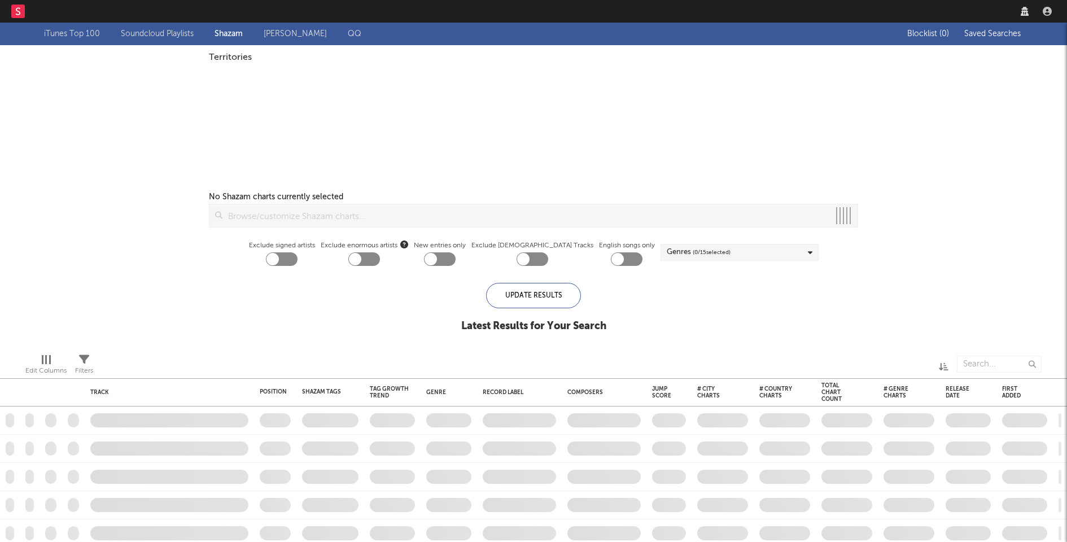
checkbox input "true"
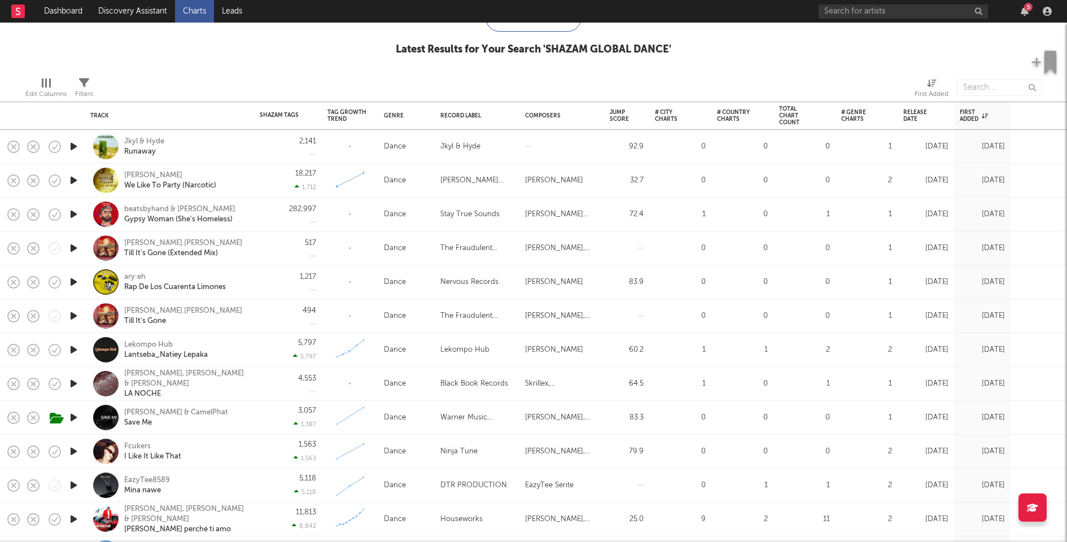
click at [75, 275] on icon "button" at bounding box center [74, 282] width 12 height 14
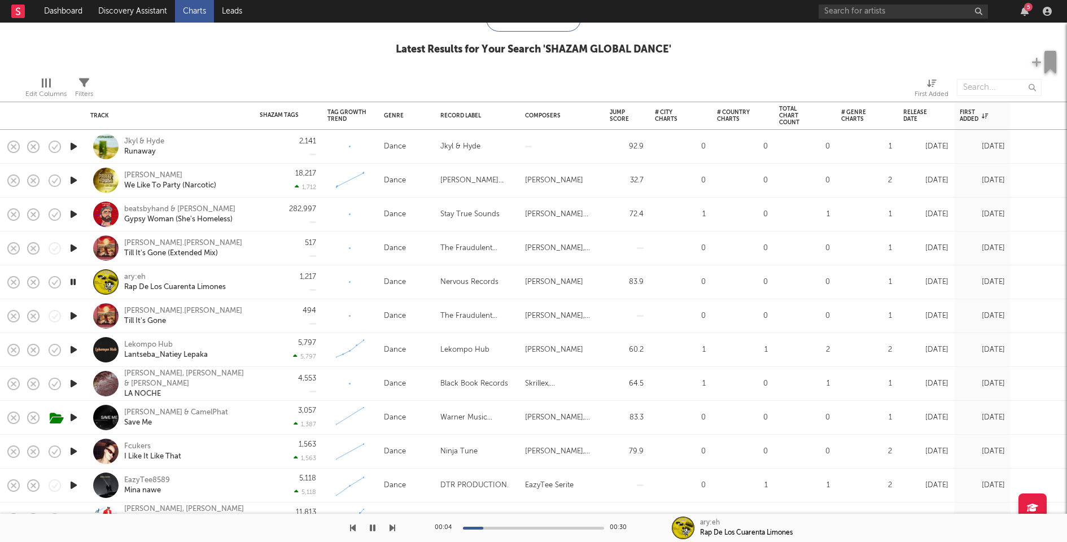
click at [75, 247] on icon "button" at bounding box center [74, 248] width 12 height 14
click at [73, 210] on icon "button" at bounding box center [74, 214] width 12 height 14
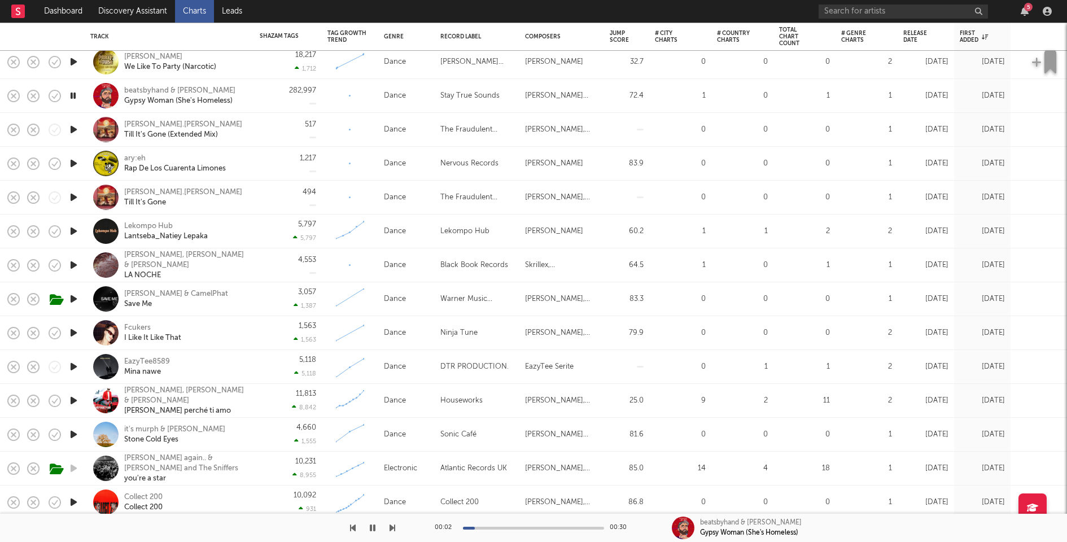
click at [73, 299] on icon "button" at bounding box center [74, 299] width 12 height 14
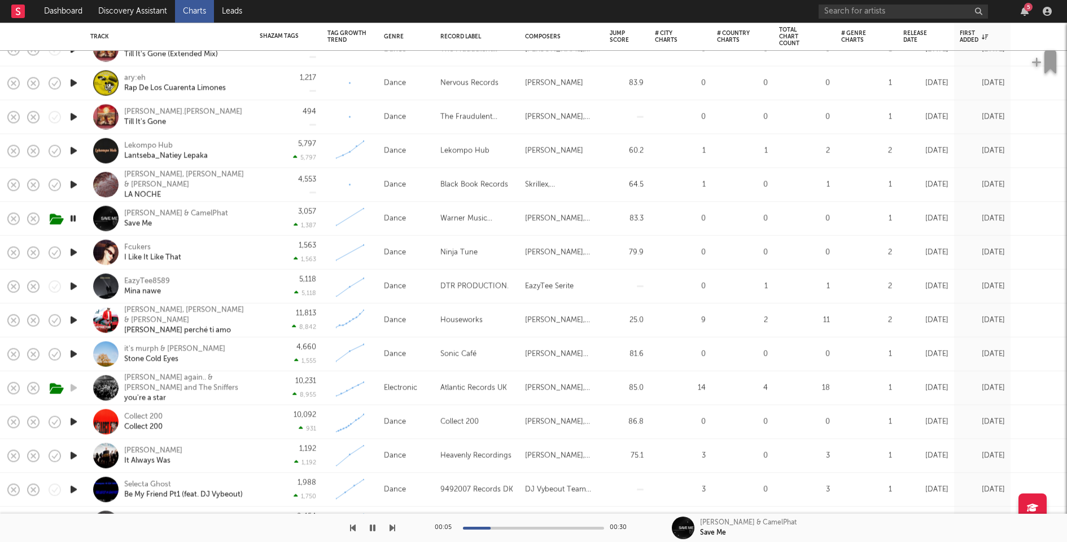
click at [73, 288] on icon "button" at bounding box center [74, 287] width 12 height 14
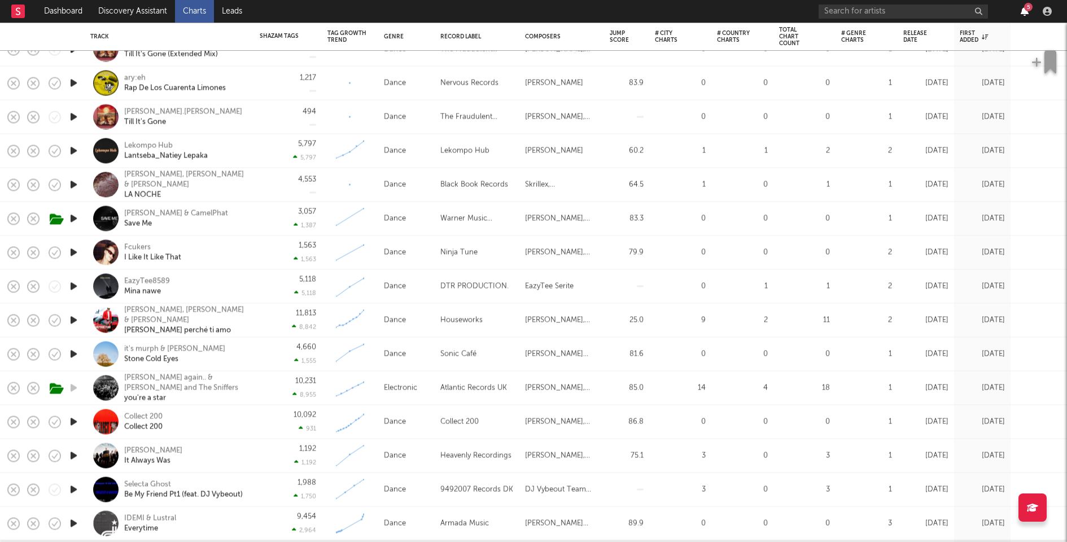
click at [1027, 13] on icon "button" at bounding box center [1025, 11] width 8 height 9
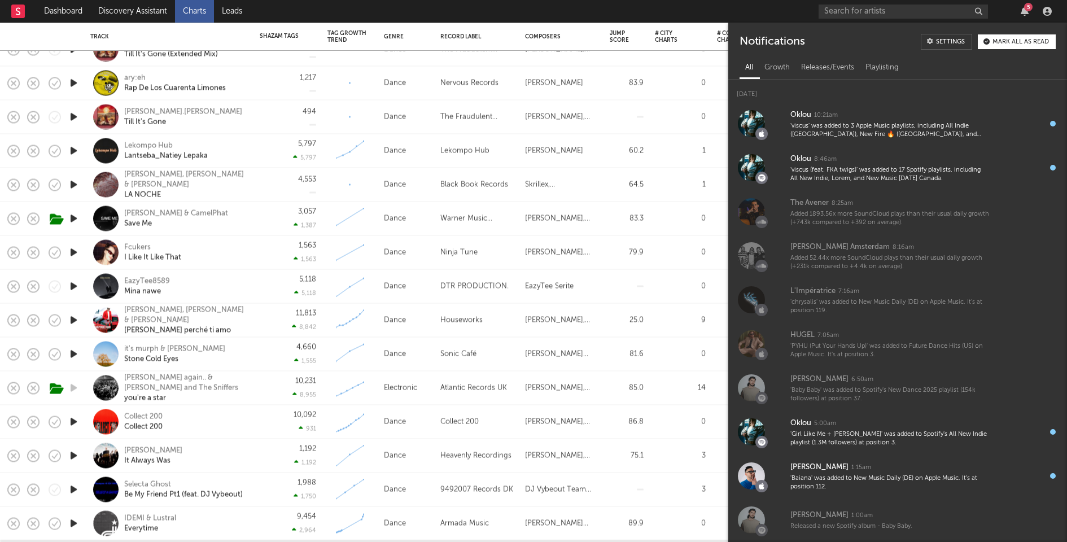
click at [1015, 47] on button "Mark all as read" at bounding box center [1017, 41] width 78 height 15
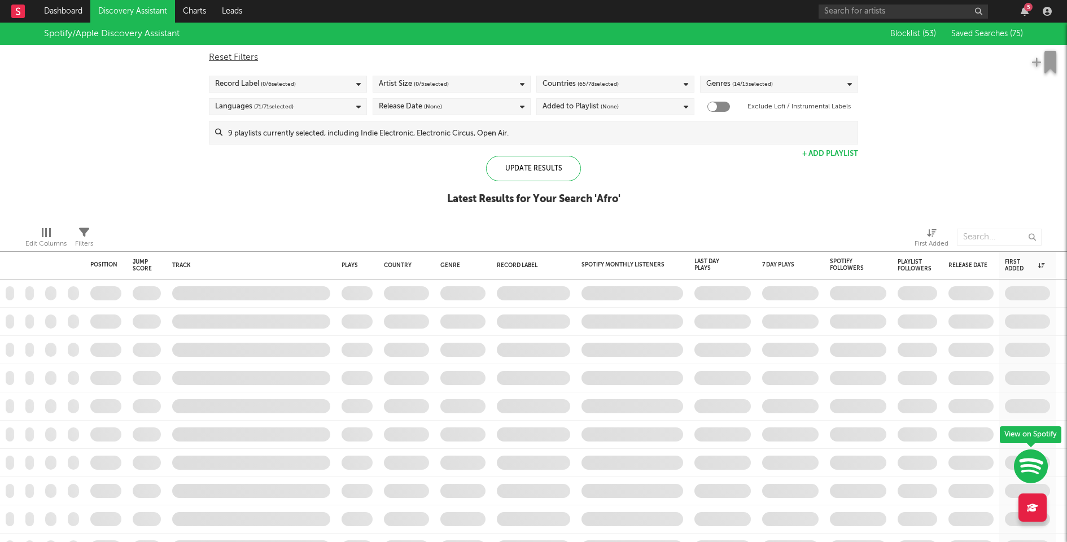
click at [499, 139] on input at bounding box center [540, 132] width 635 height 23
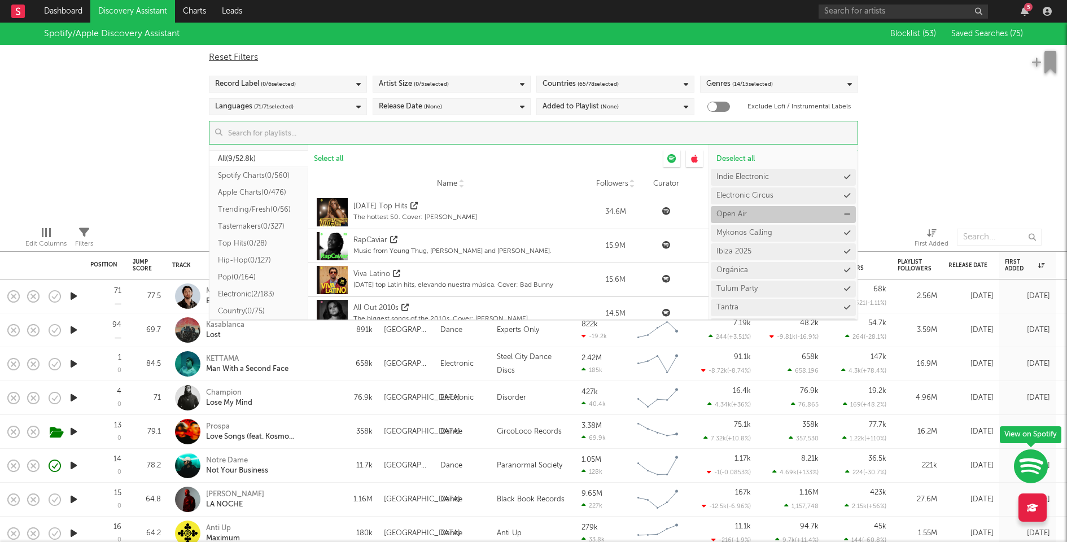
scroll to position [16, 0]
